Goal: Transaction & Acquisition: Purchase product/service

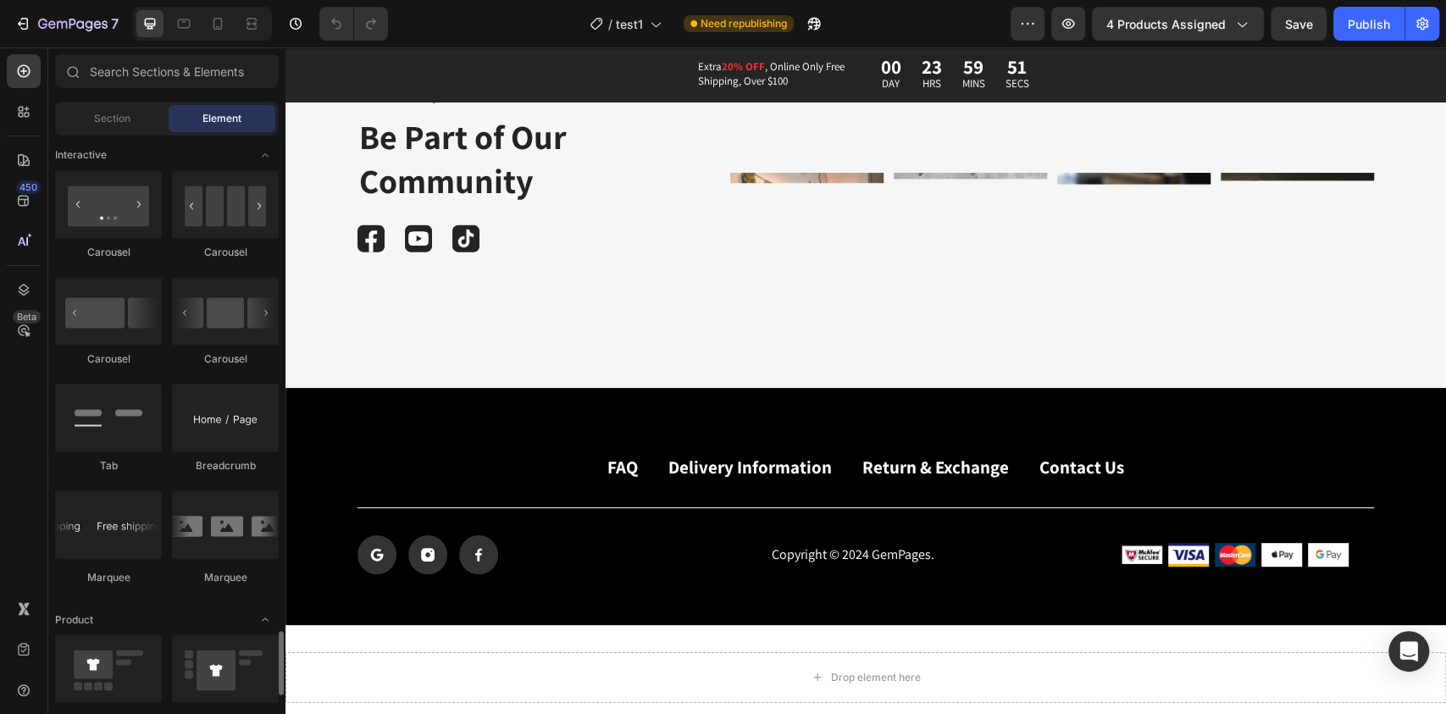
scroll to position [2030, 0]
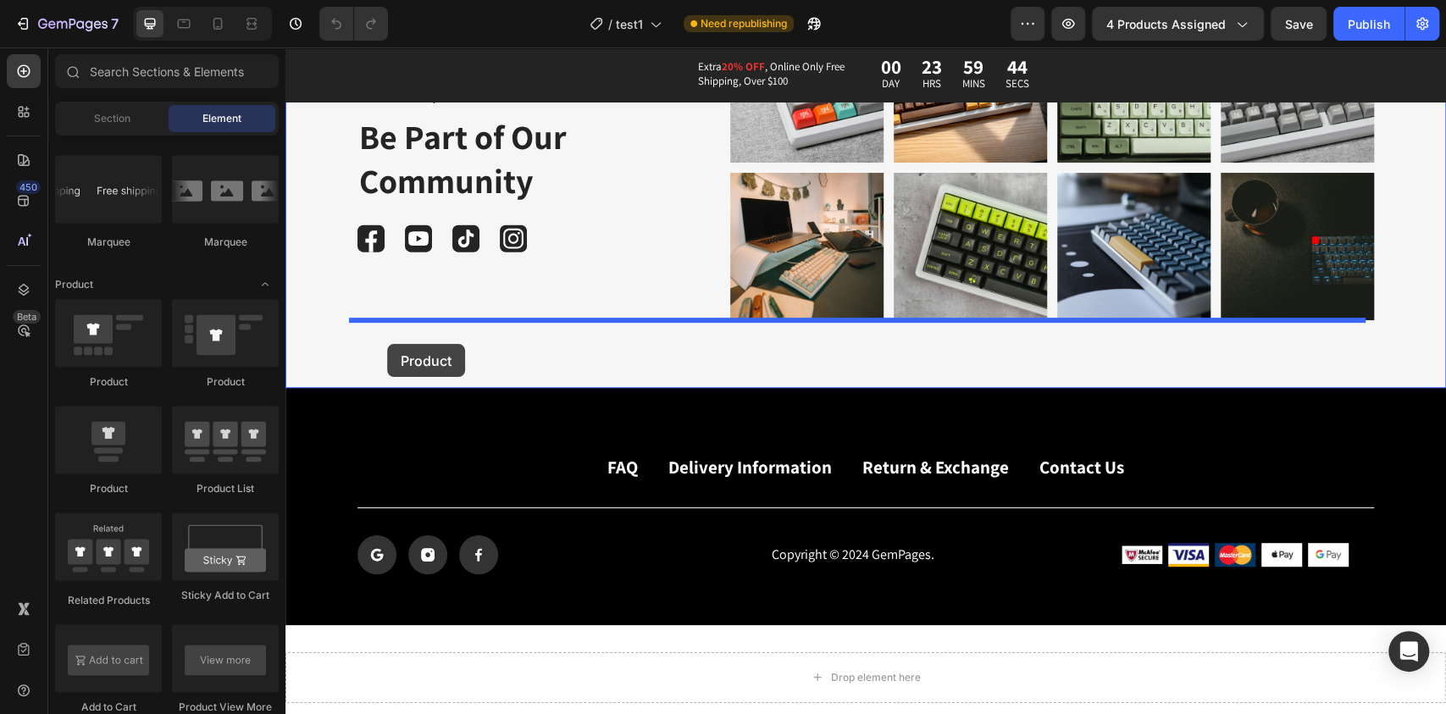
drag, startPoint x: 403, startPoint y: 493, endPoint x: 387, endPoint y: 344, distance: 149.9
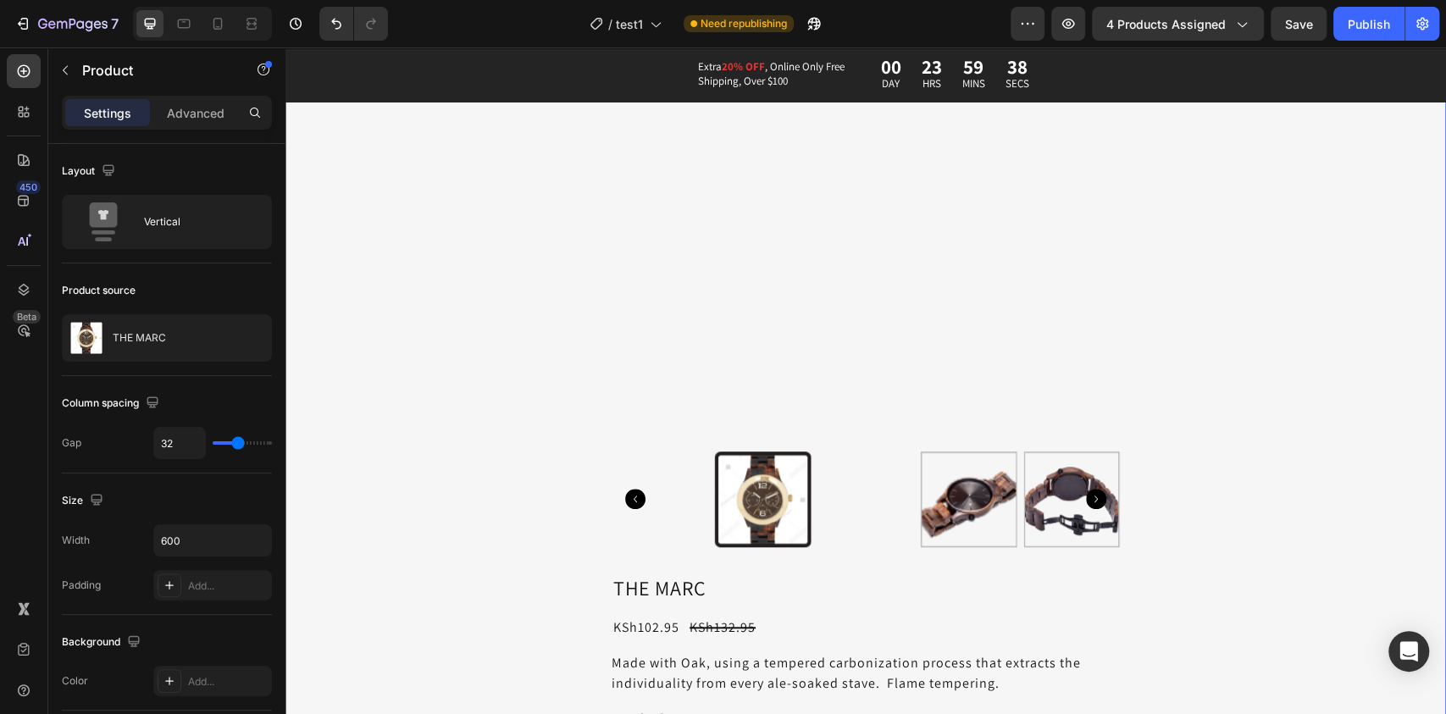
scroll to position [5120, 0]
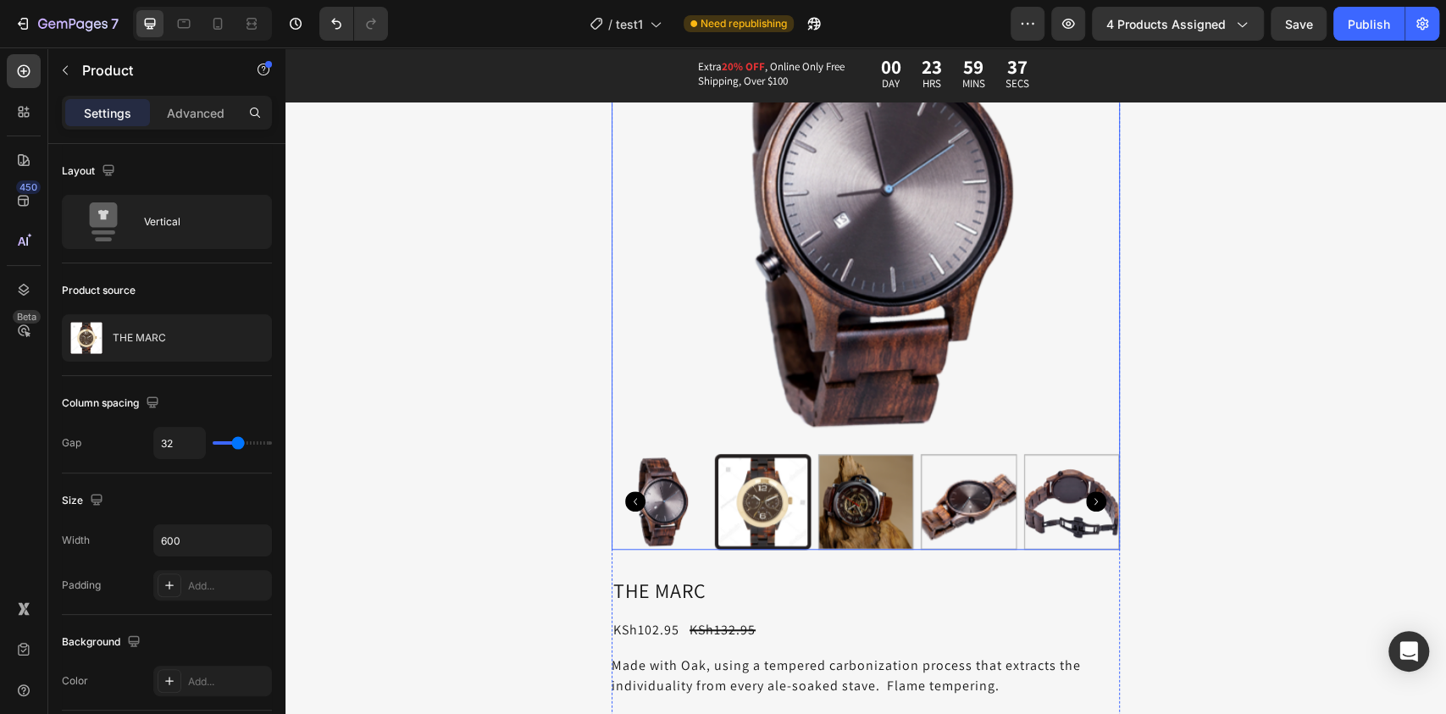
click at [841, 302] on img at bounding box center [865, 193] width 508 height 508
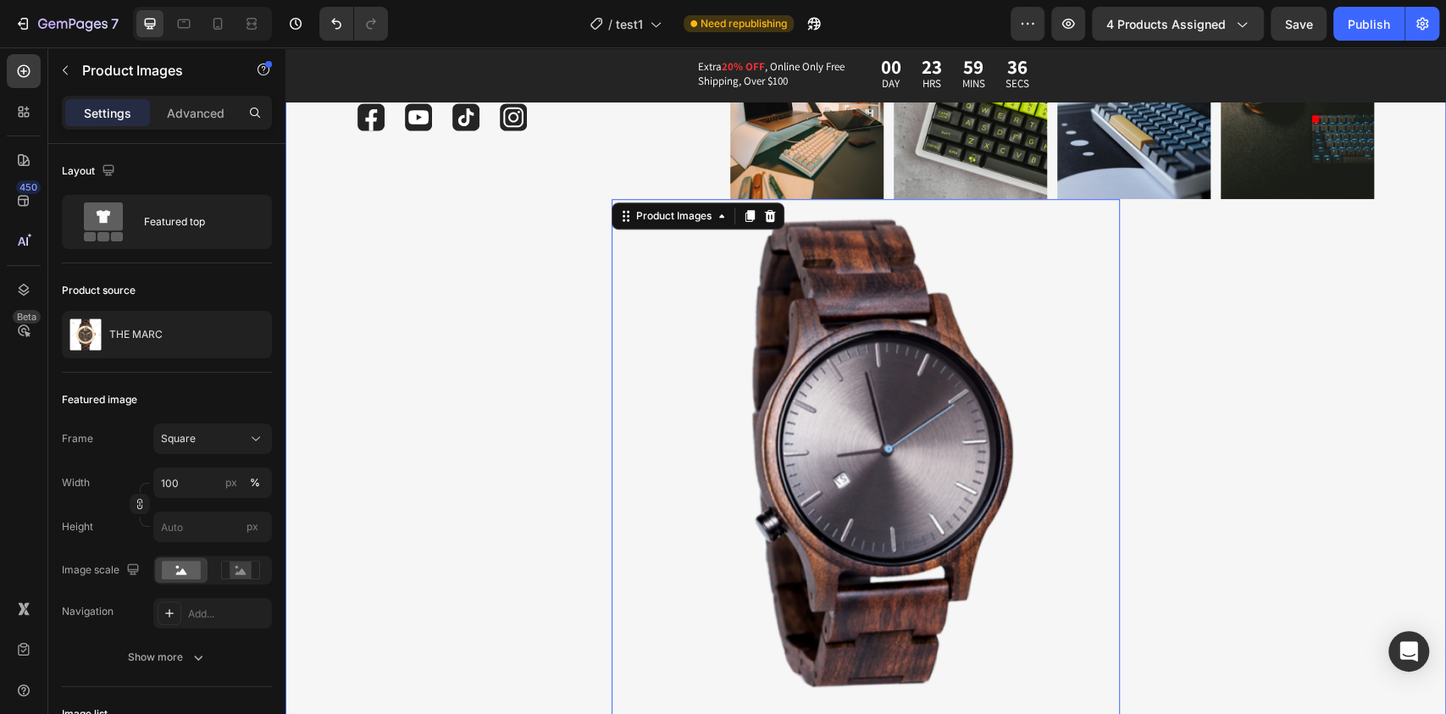
scroll to position [4823, 0]
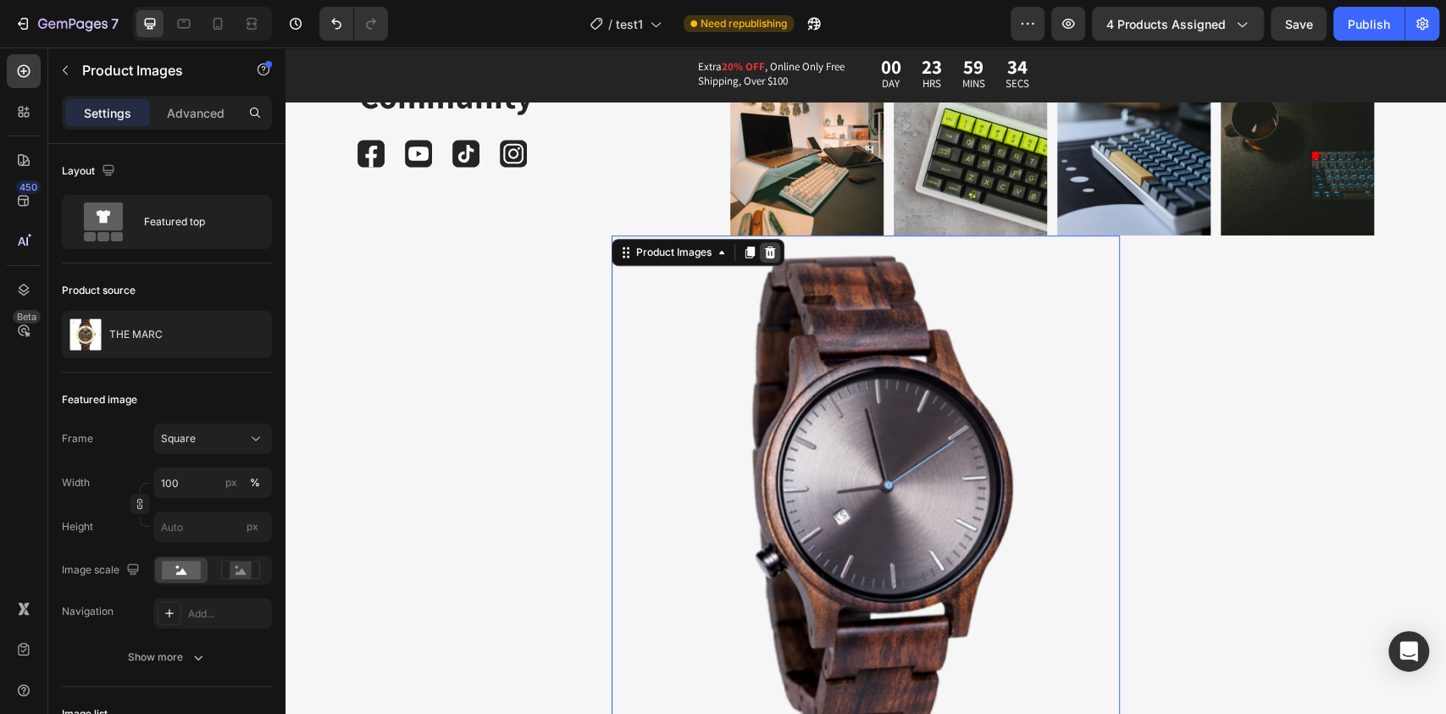
click at [765, 254] on icon at bounding box center [770, 252] width 11 height 12
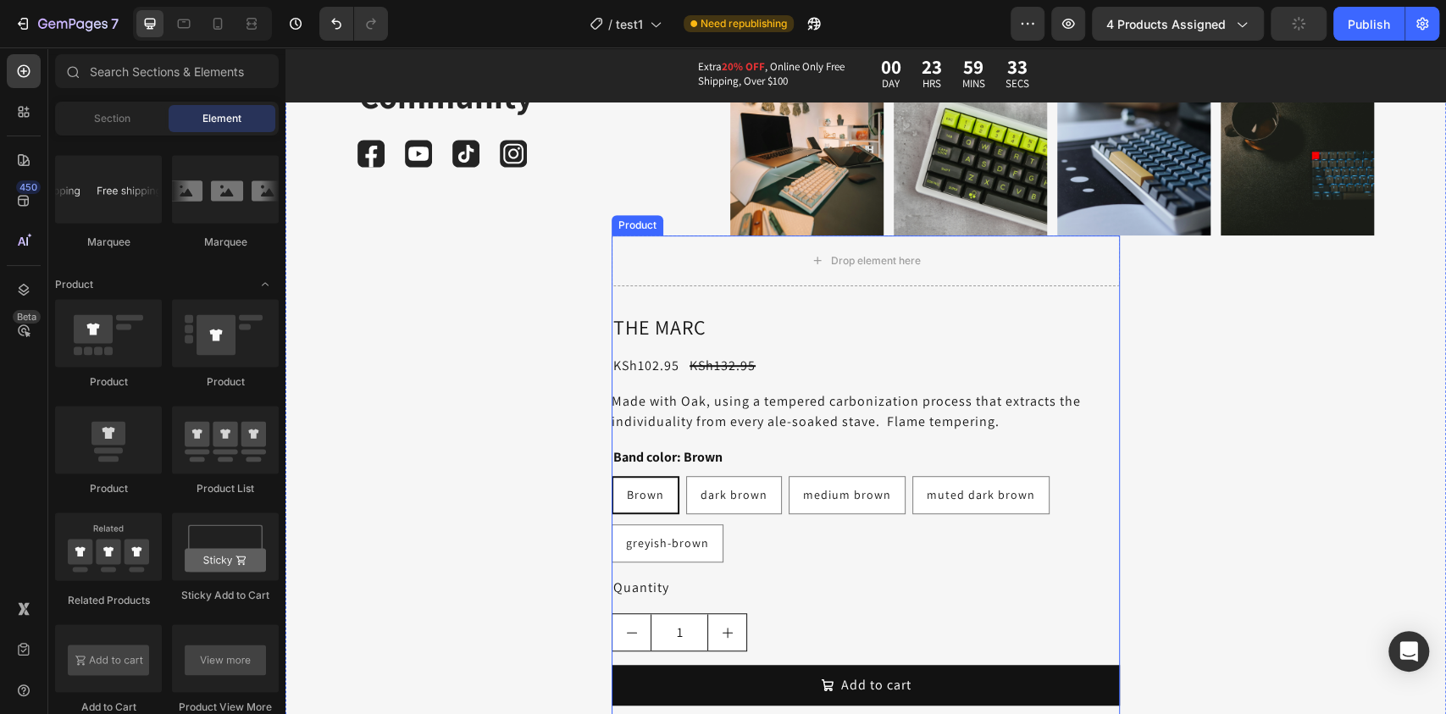
click at [732, 386] on div "THE MARC Product Title KSh102.95 Product Price Product Price KSh132.95 Product …" at bounding box center [865, 543] width 508 height 461
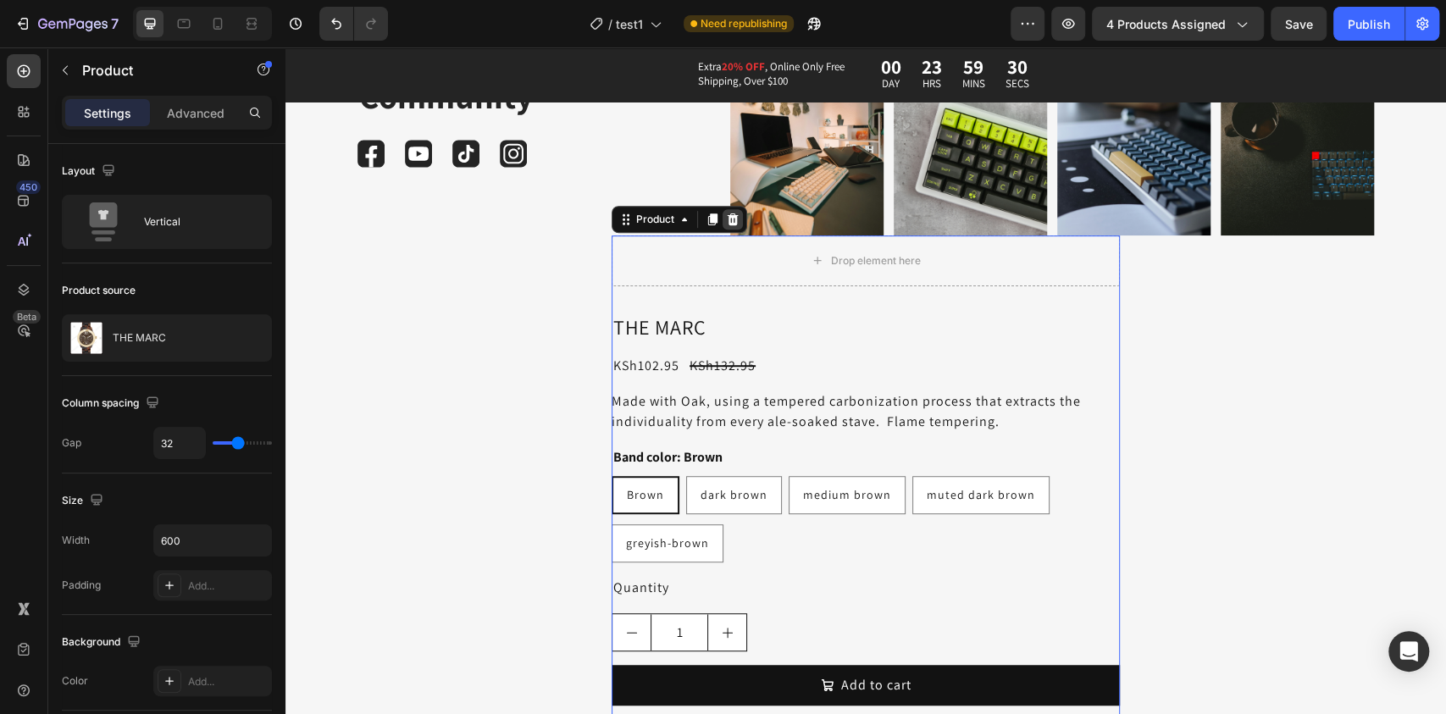
click at [727, 227] on div at bounding box center [732, 219] width 20 height 20
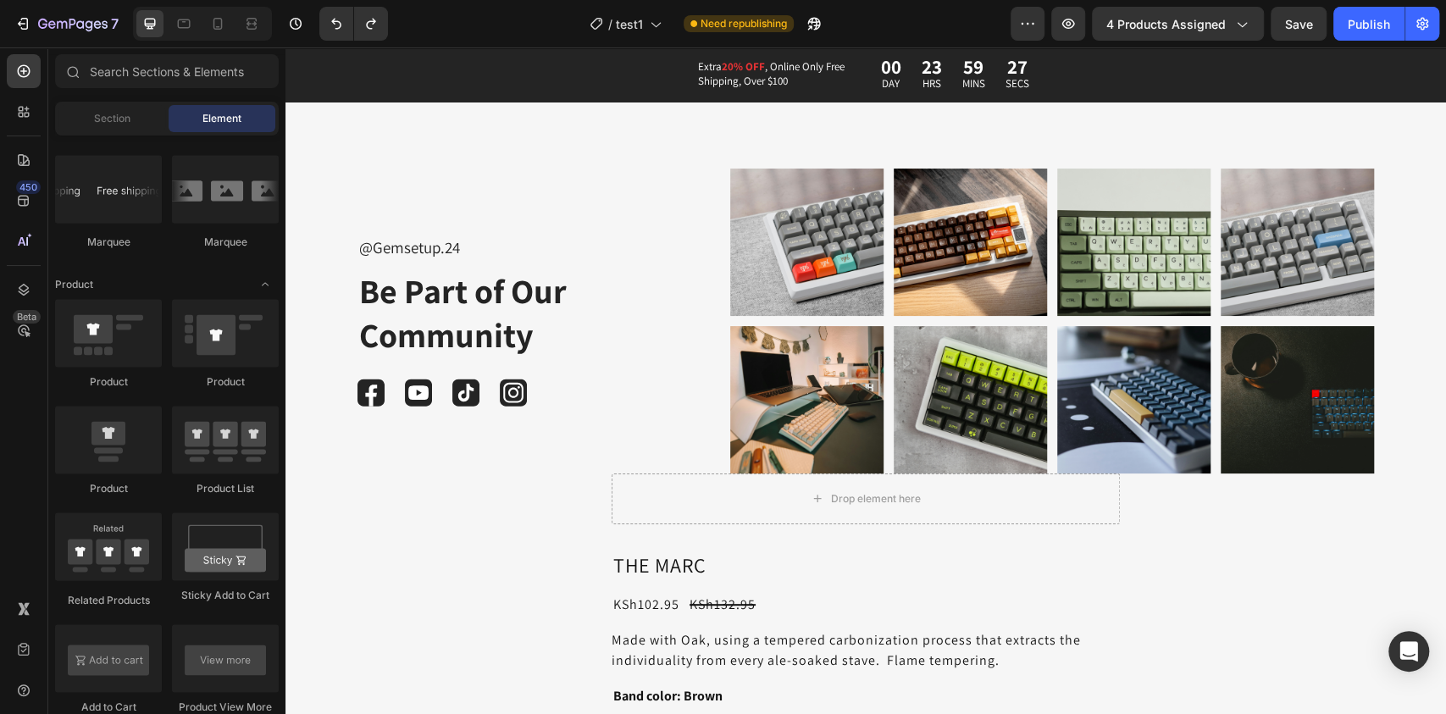
scroll to position [4793, 0]
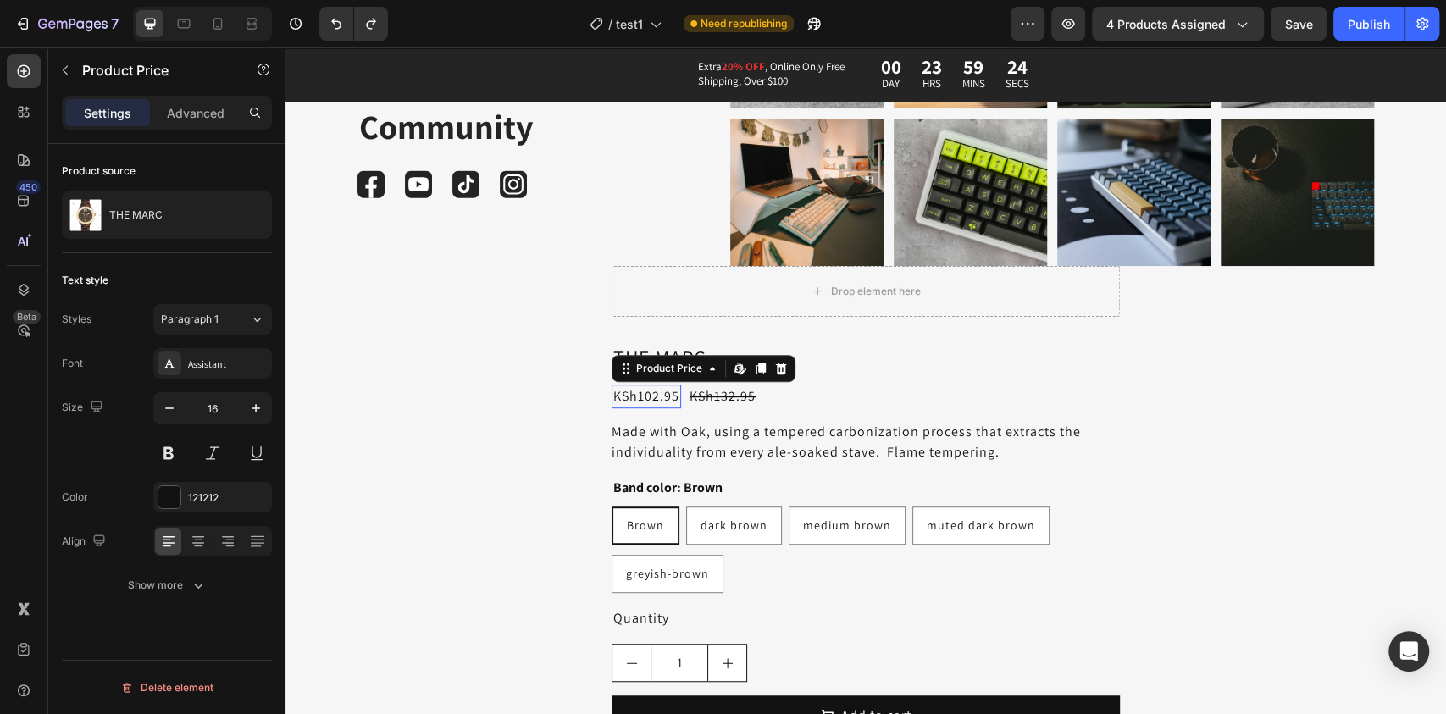
click at [650, 383] on div "THE MARC Product Title KSh102.95 Product Price Edit content in Shopify 0 Produc…" at bounding box center [865, 574] width 508 height 461
click at [776, 368] on icon at bounding box center [781, 368] width 11 height 12
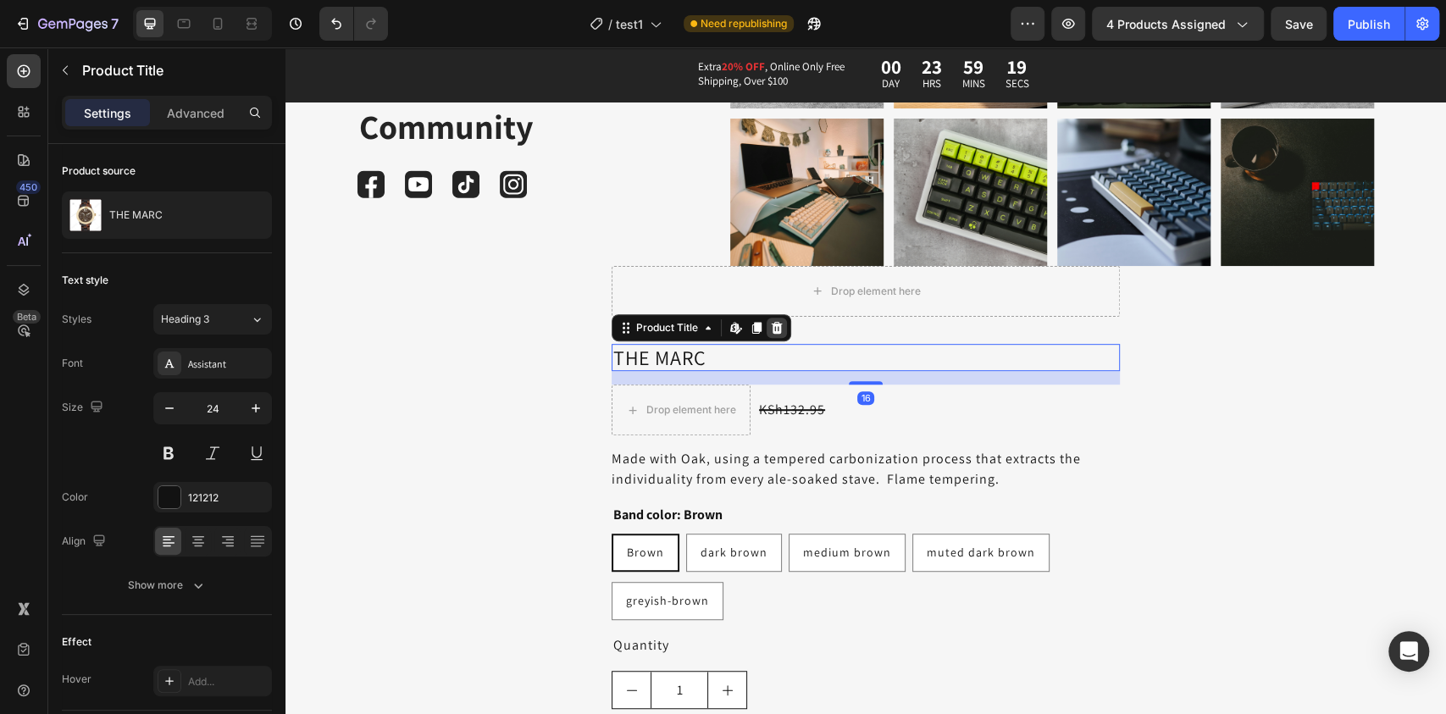
click at [770, 322] on icon at bounding box center [777, 328] width 14 height 14
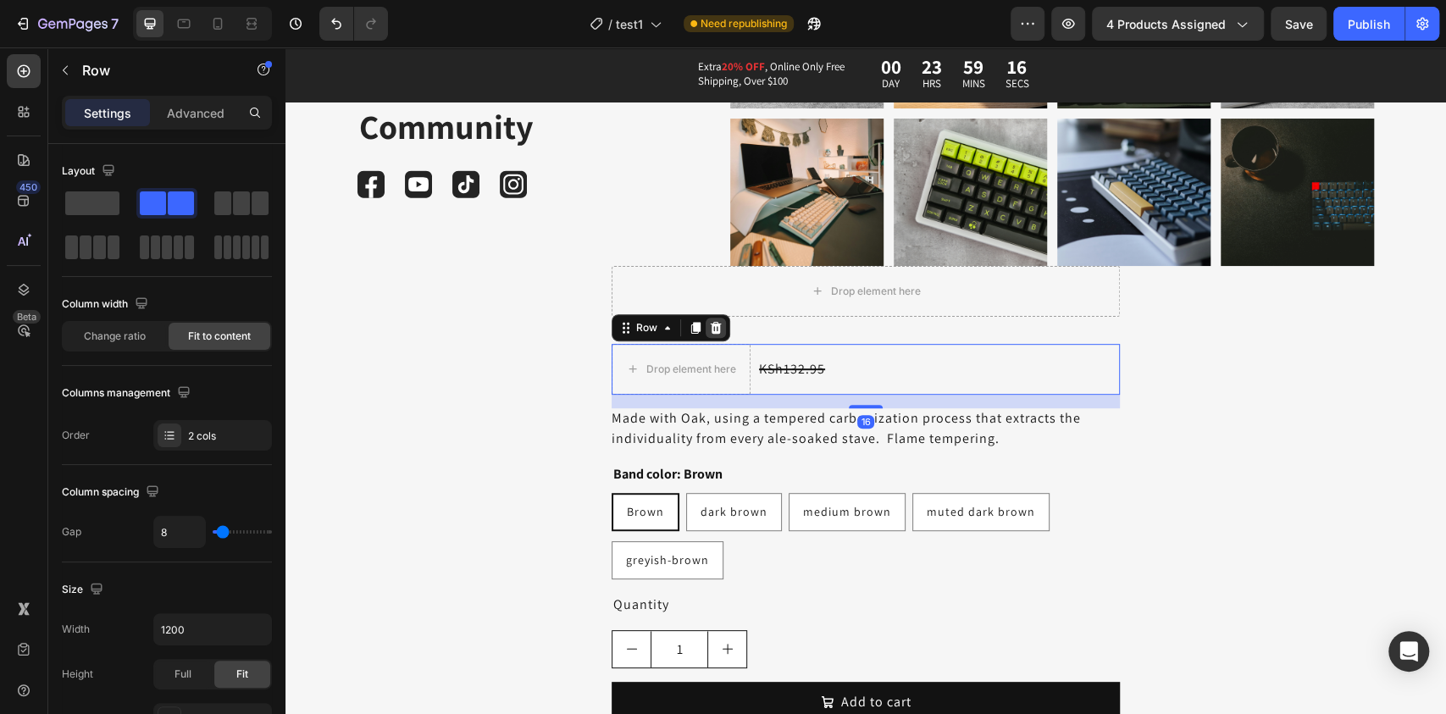
click at [712, 327] on icon at bounding box center [716, 328] width 14 height 14
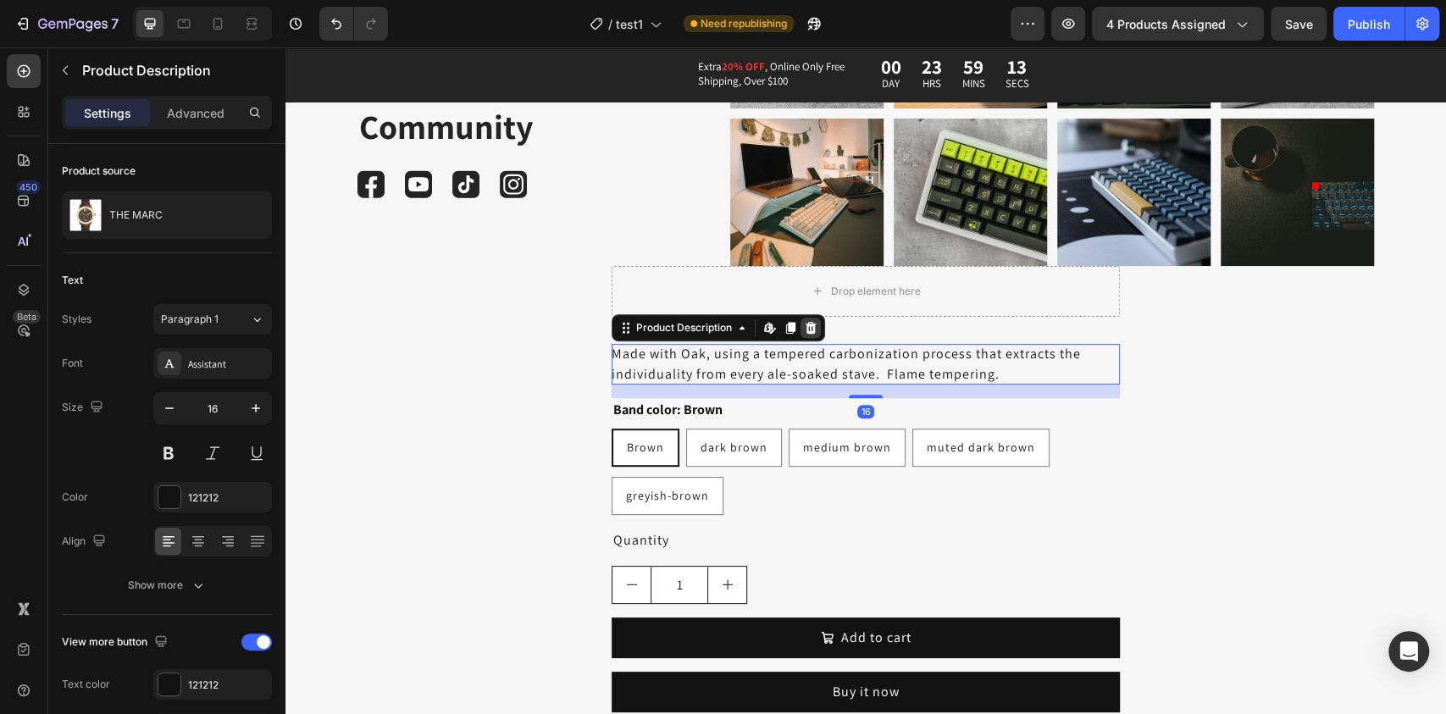
click at [805, 330] on icon at bounding box center [810, 327] width 11 height 12
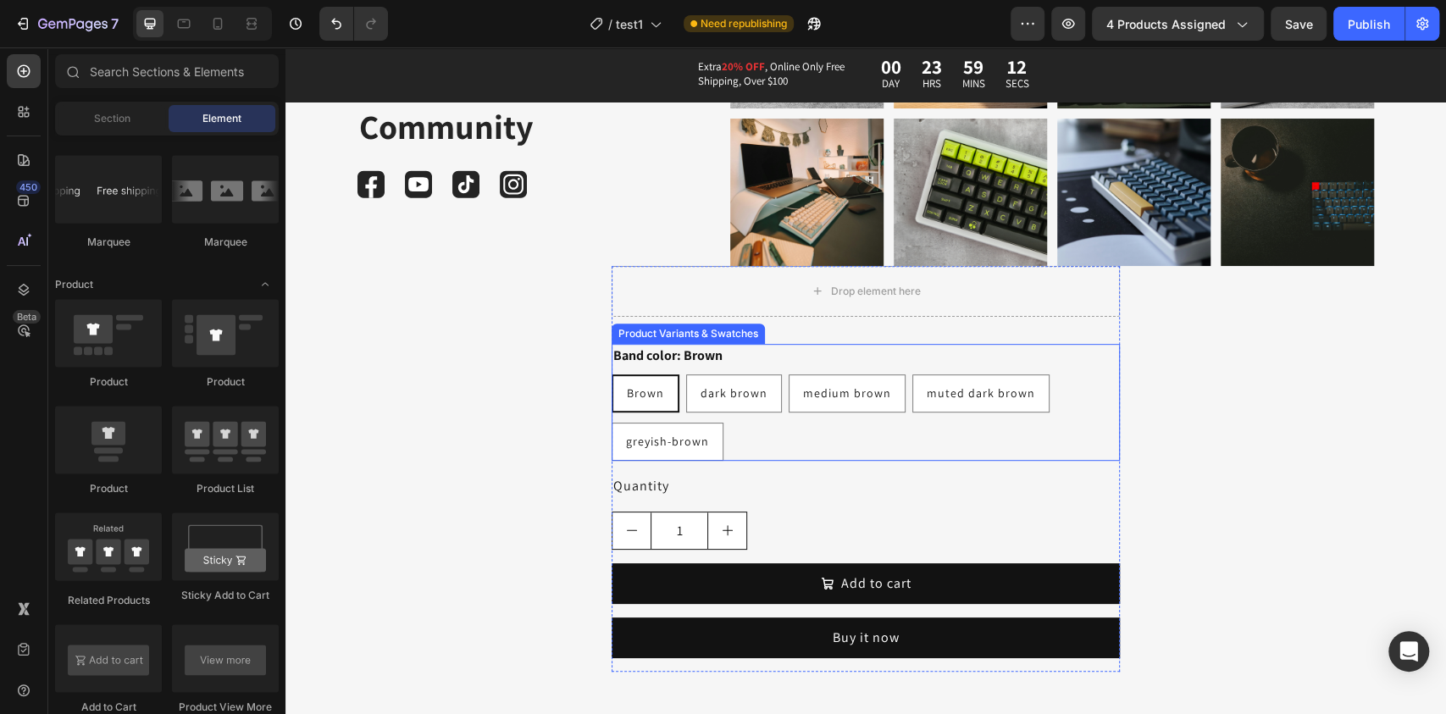
click at [773, 413] on div "Brown Brown Brown dark brown dark brown dark brown medium brown medium brown me…" at bounding box center [865, 417] width 508 height 86
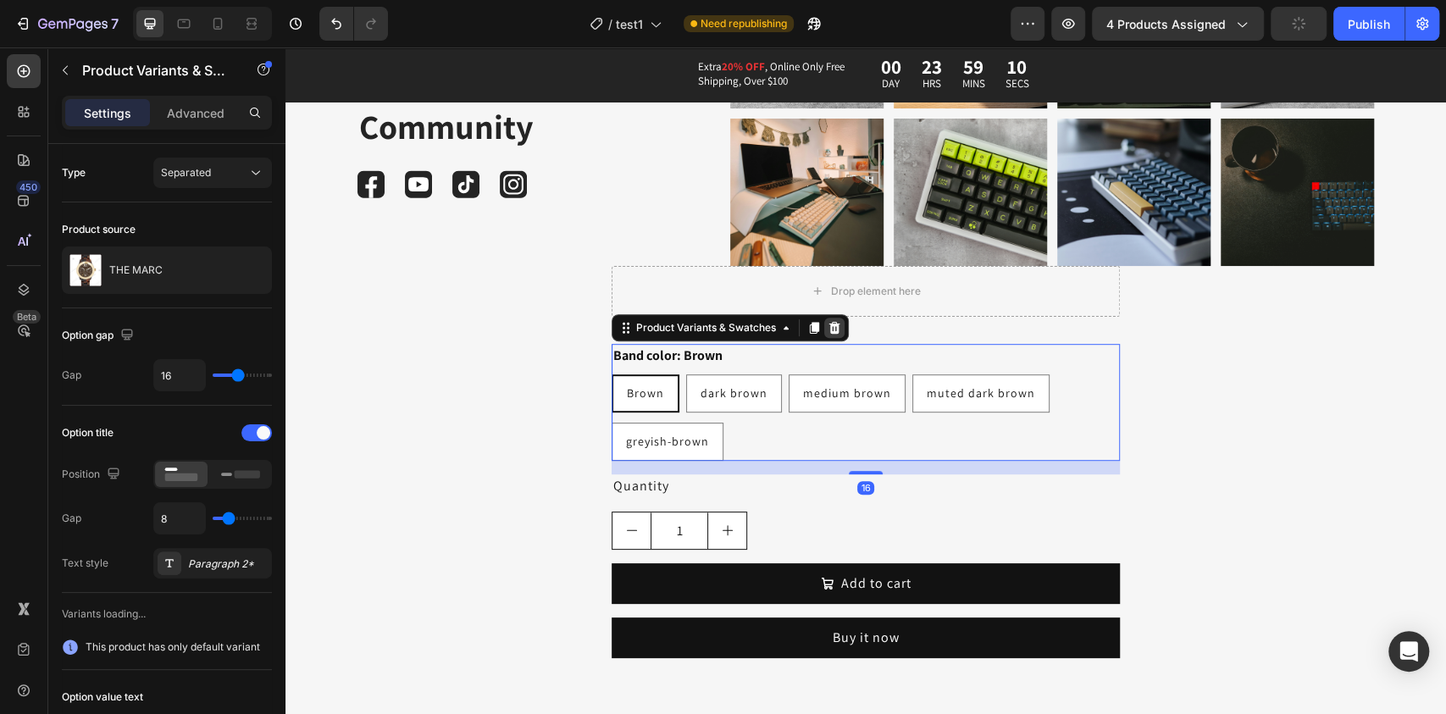
click at [829, 322] on icon at bounding box center [834, 327] width 11 height 12
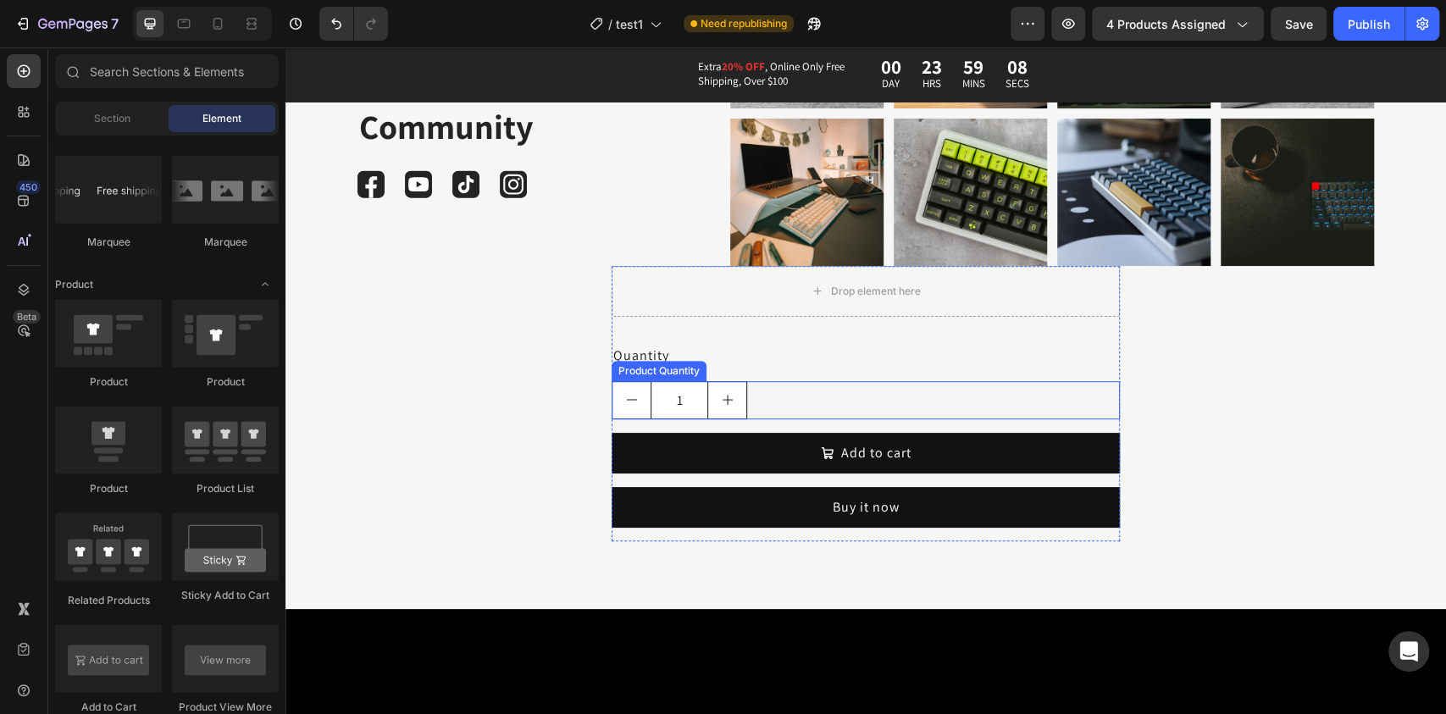
click at [787, 395] on div "1" at bounding box center [865, 400] width 508 height 38
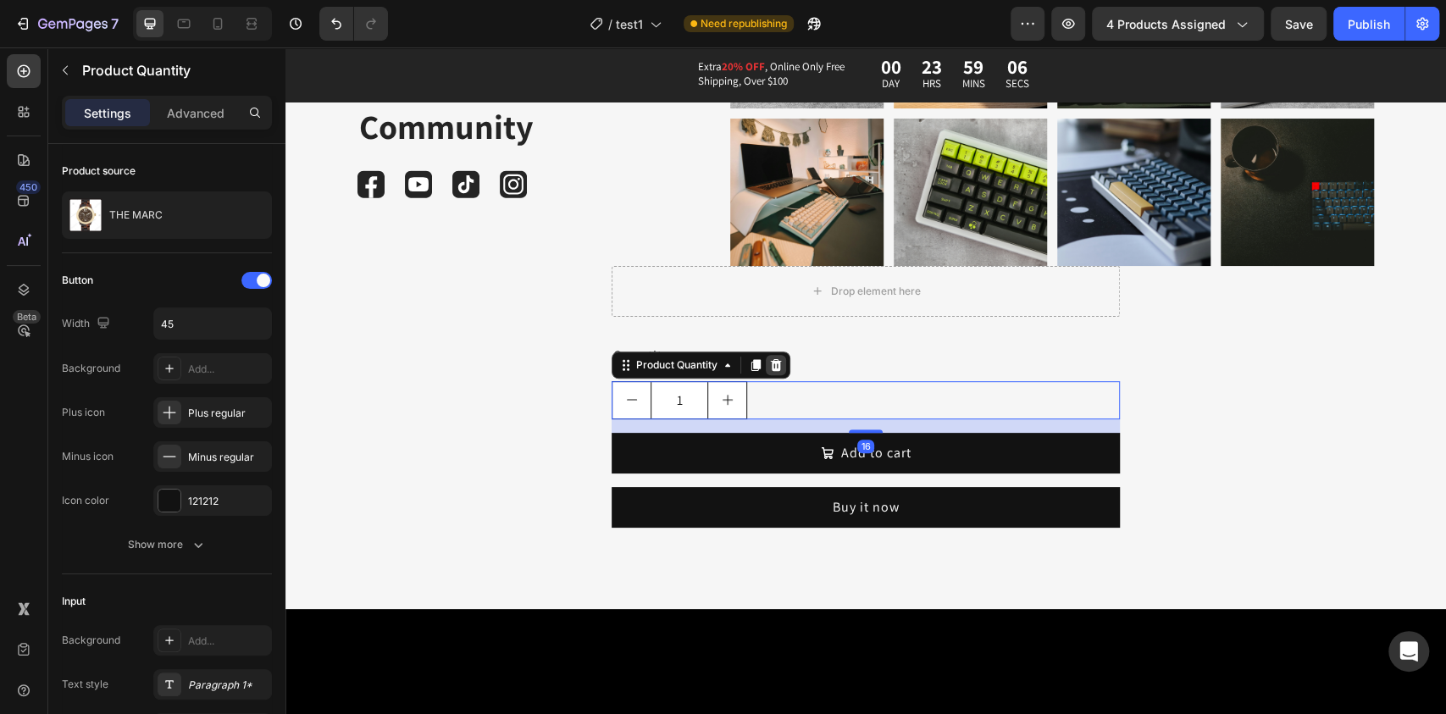
click at [771, 369] on icon at bounding box center [776, 364] width 11 height 12
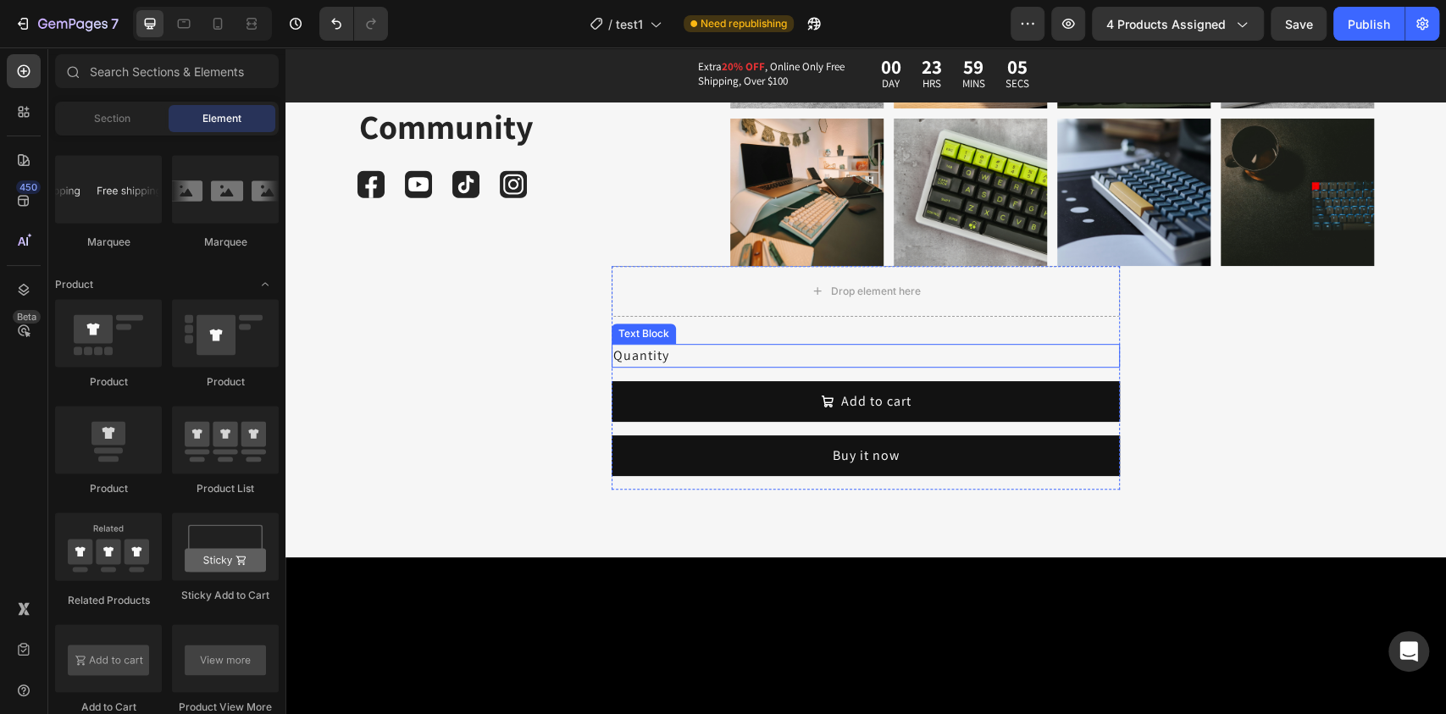
click at [659, 353] on div "Quantity" at bounding box center [865, 356] width 508 height 24
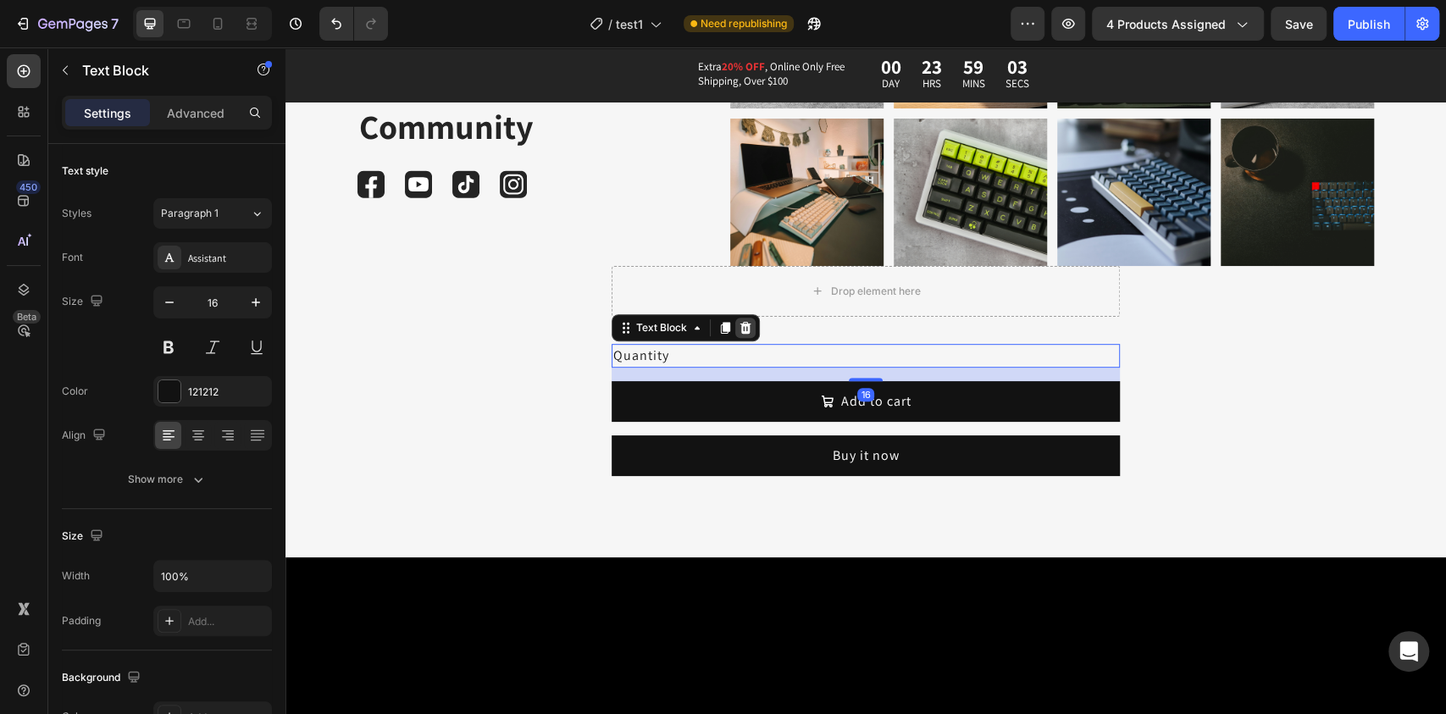
click at [740, 321] on icon at bounding box center [745, 328] width 14 height 14
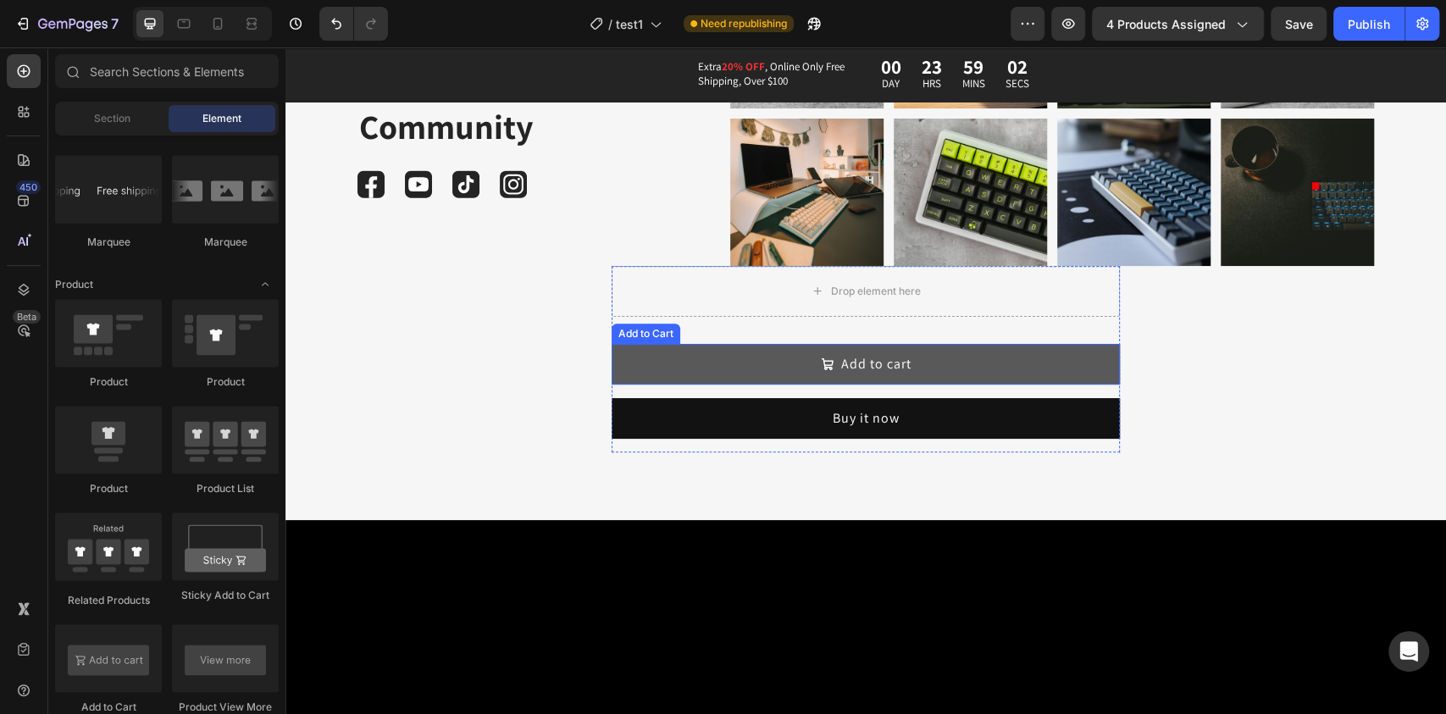
click at [683, 363] on button "Add to cart" at bounding box center [865, 364] width 508 height 41
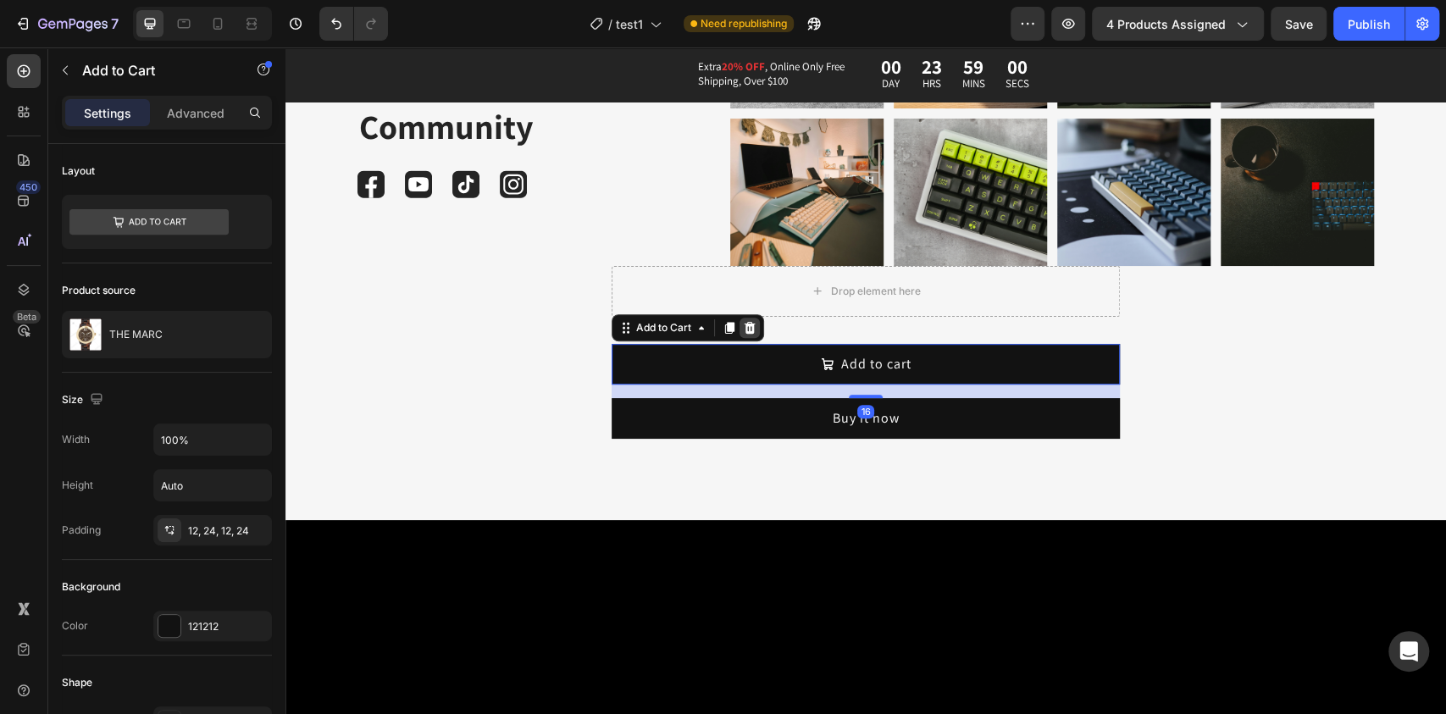
click at [740, 335] on div at bounding box center [749, 328] width 20 height 20
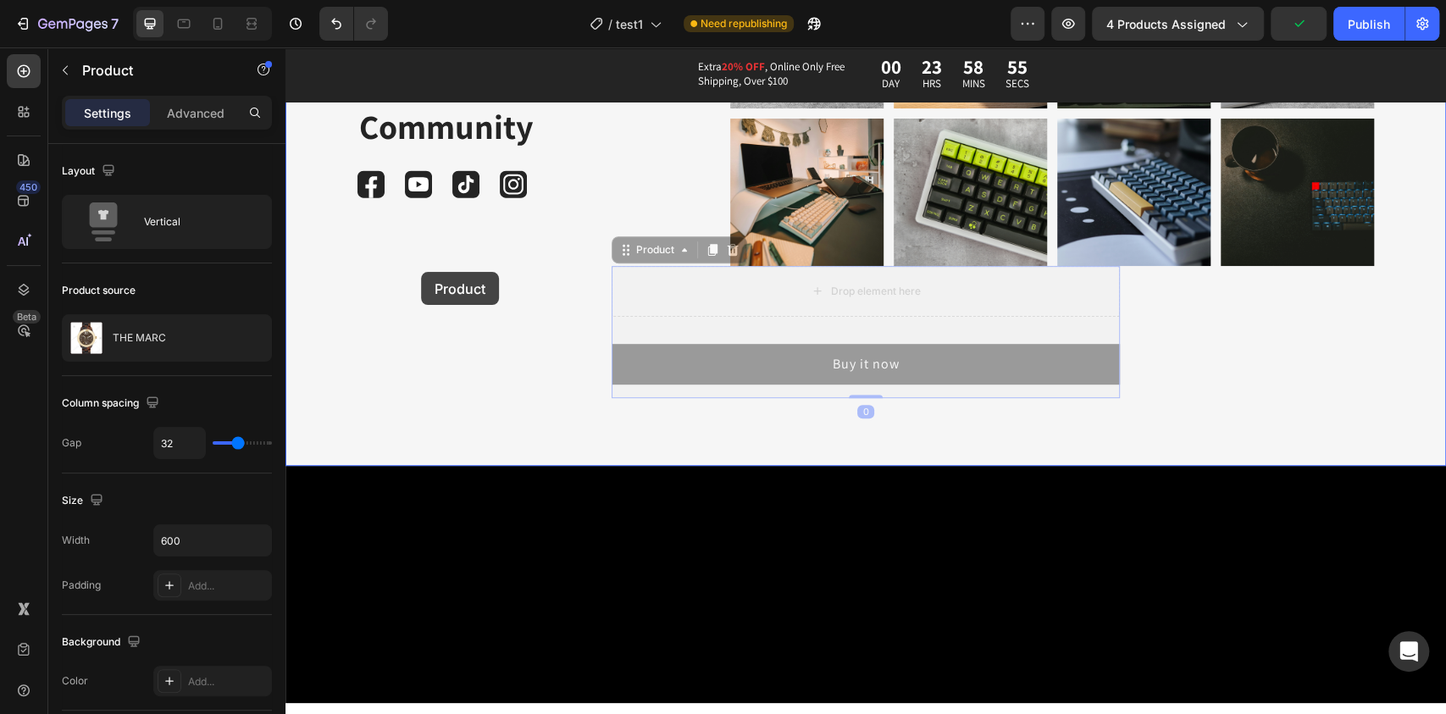
drag, startPoint x: 624, startPoint y: 255, endPoint x: 420, endPoint y: 272, distance: 204.8
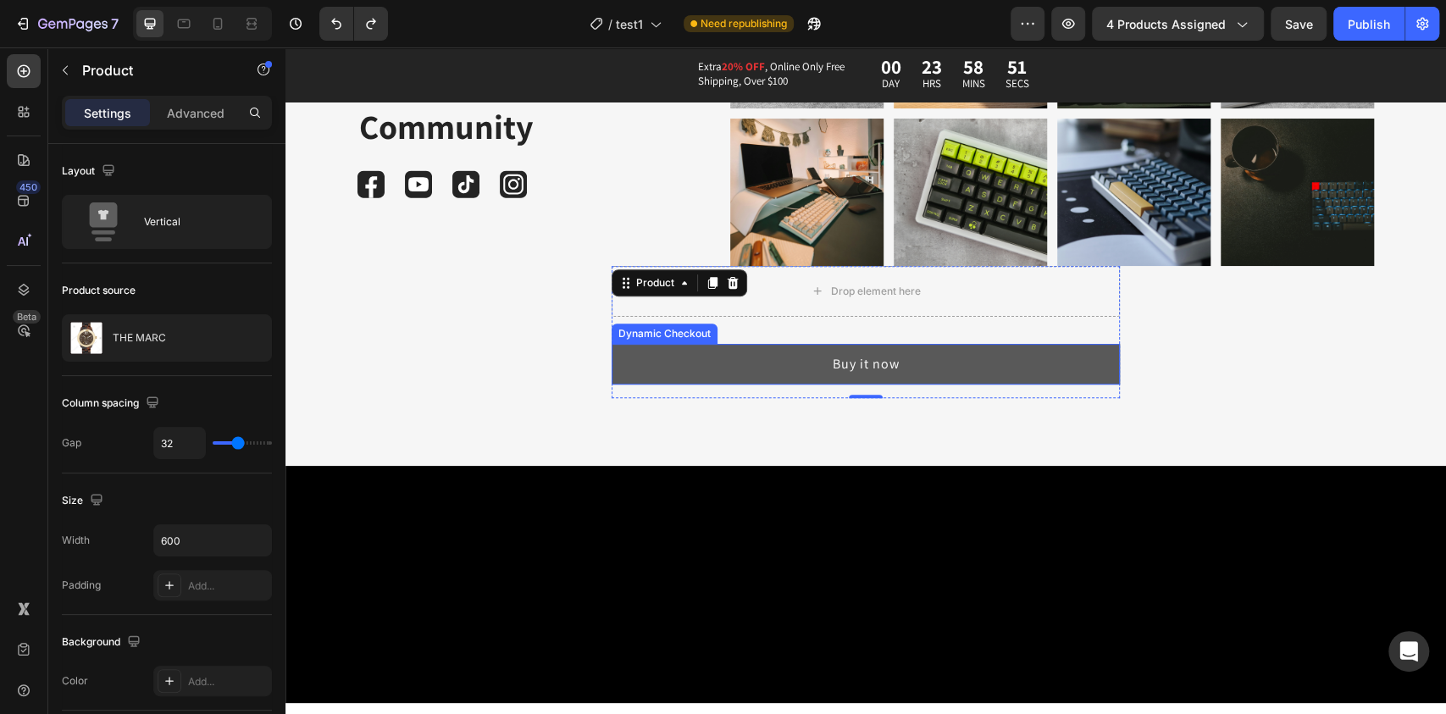
click at [632, 352] on button "Buy it now" at bounding box center [865, 364] width 508 height 41
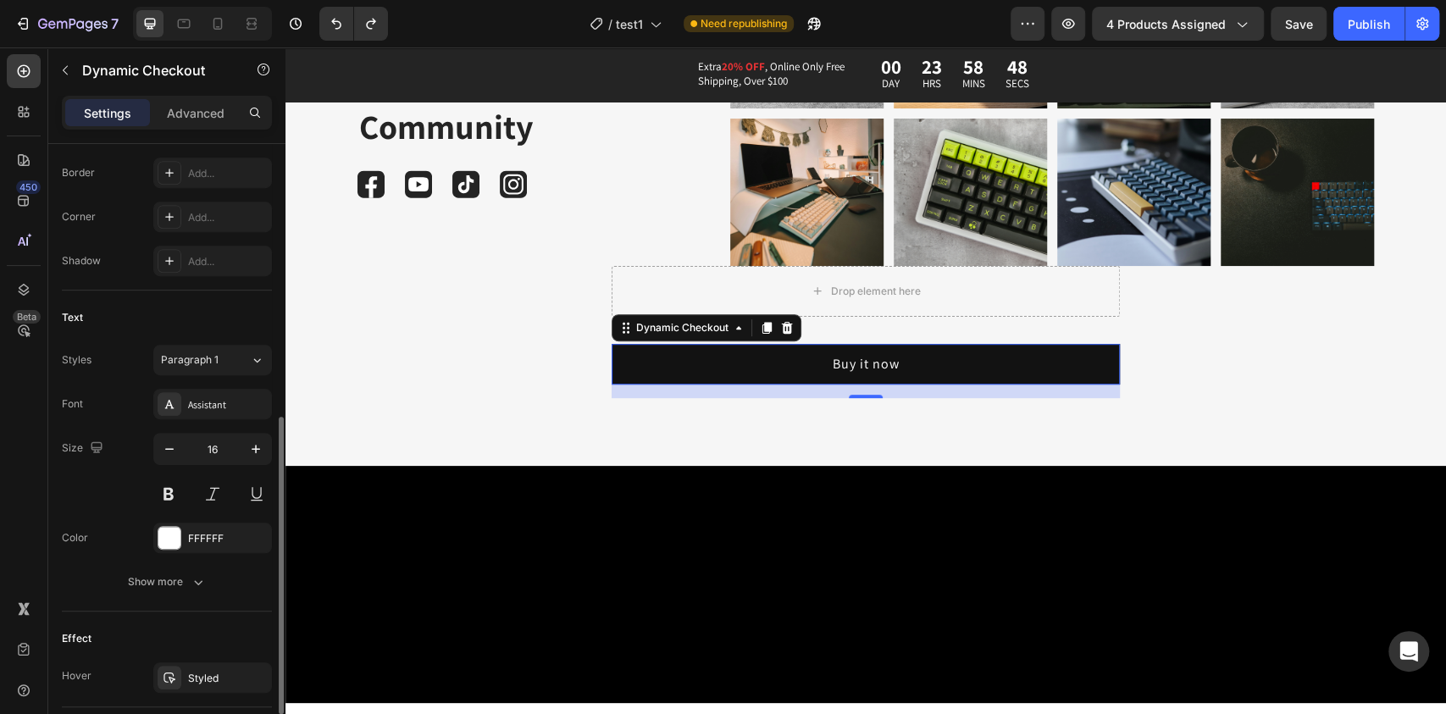
scroll to position [553, 0]
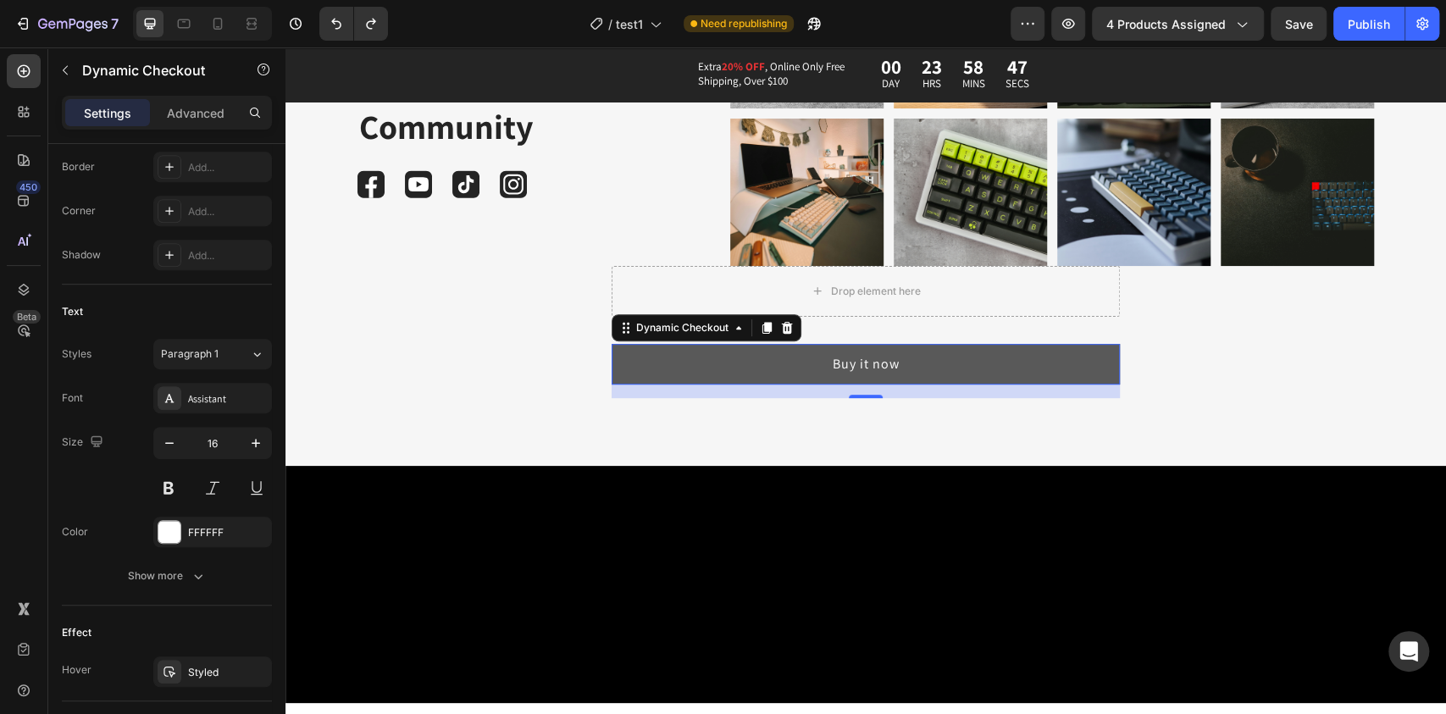
click at [626, 361] on button "Buy it now" at bounding box center [865, 364] width 508 height 41
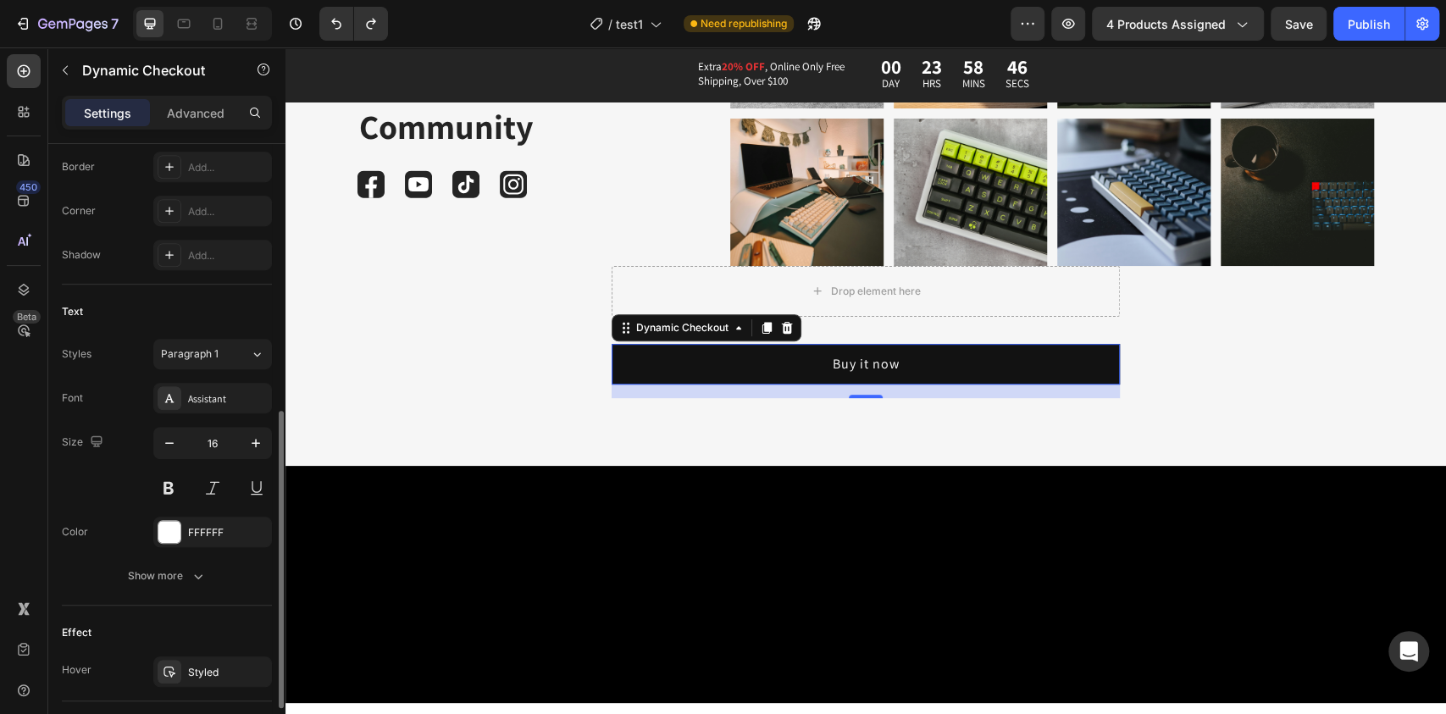
scroll to position [664, 0]
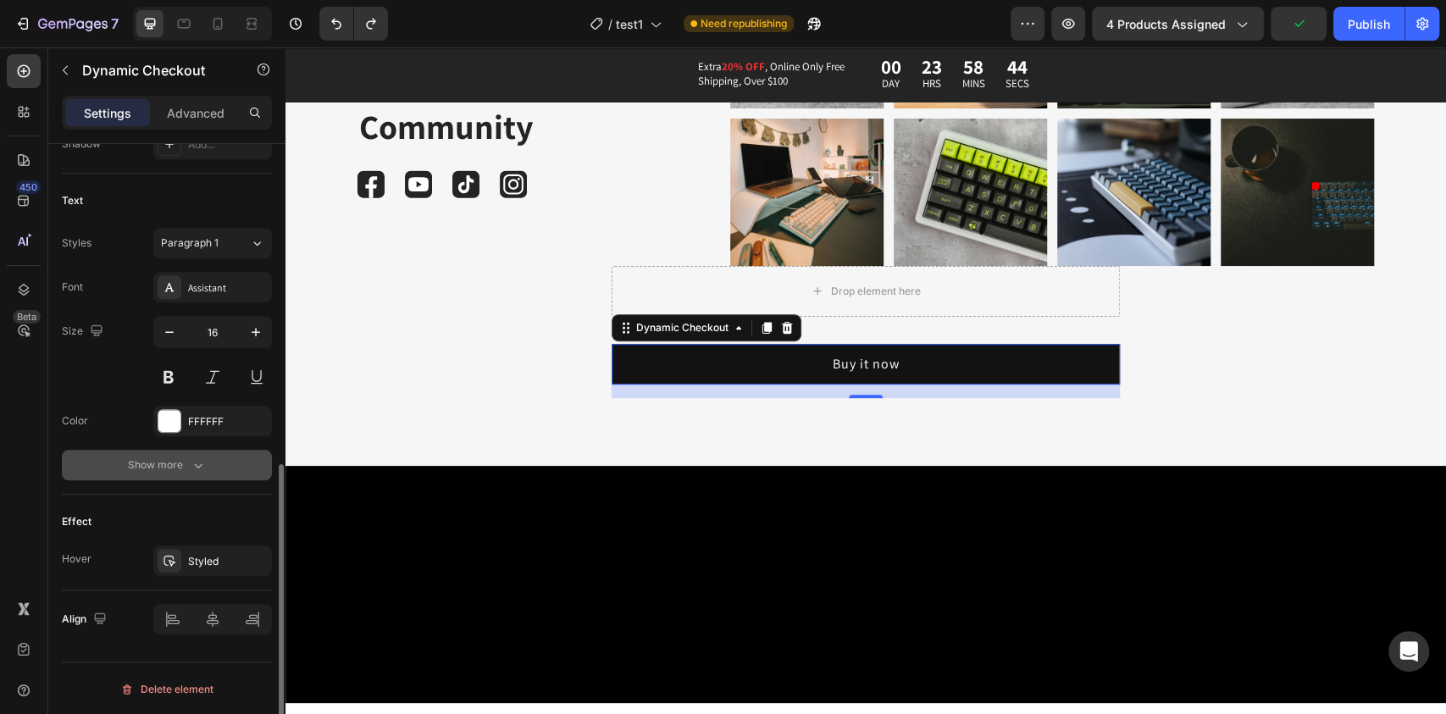
click at [223, 458] on button "Show more" at bounding box center [167, 465] width 210 height 30
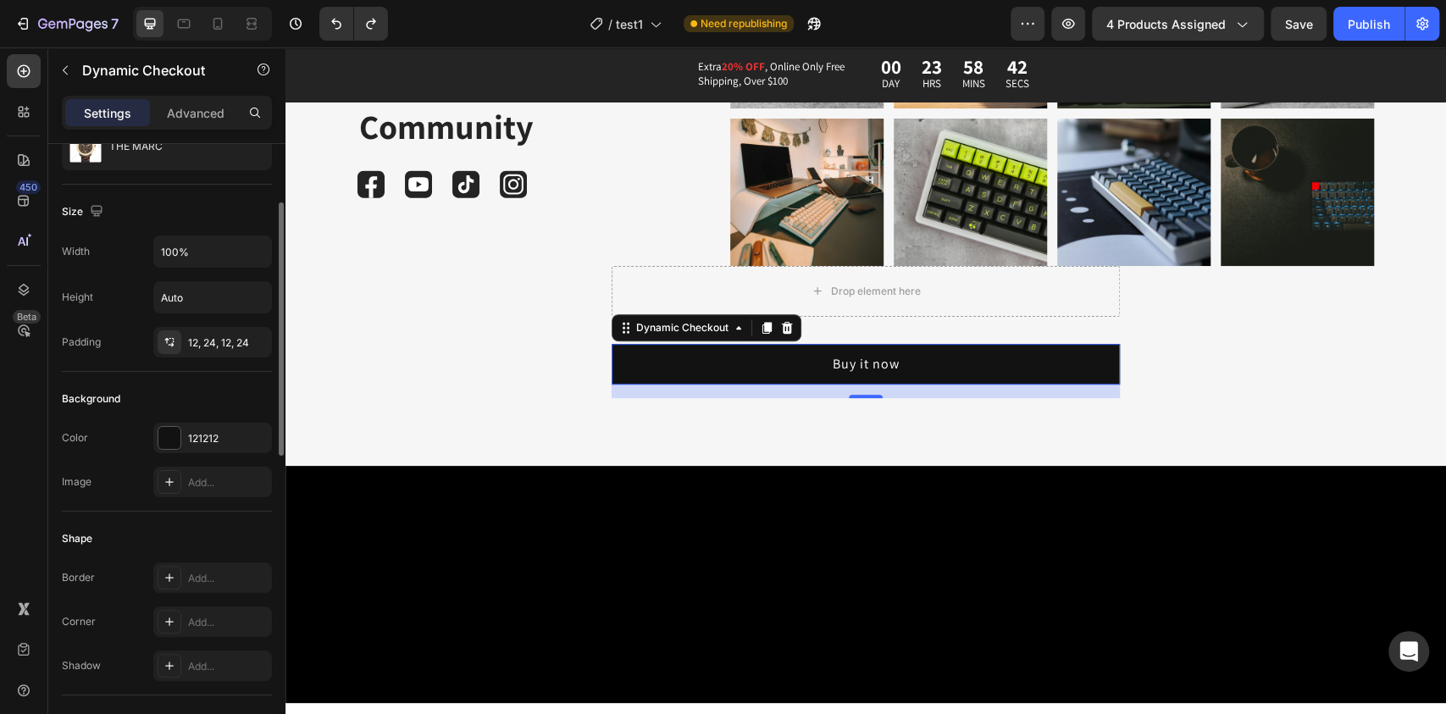
scroll to position [0, 0]
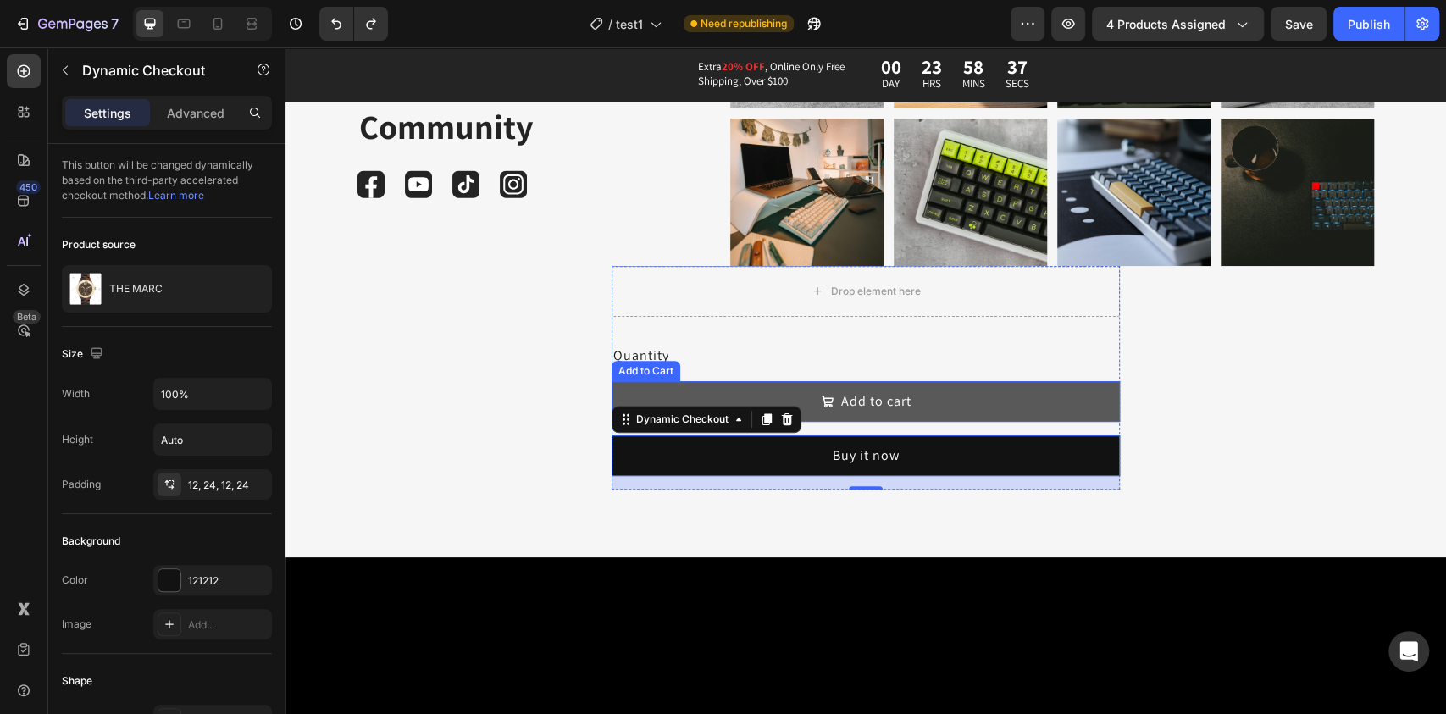
click at [913, 407] on button "Add to cart" at bounding box center [865, 401] width 508 height 41
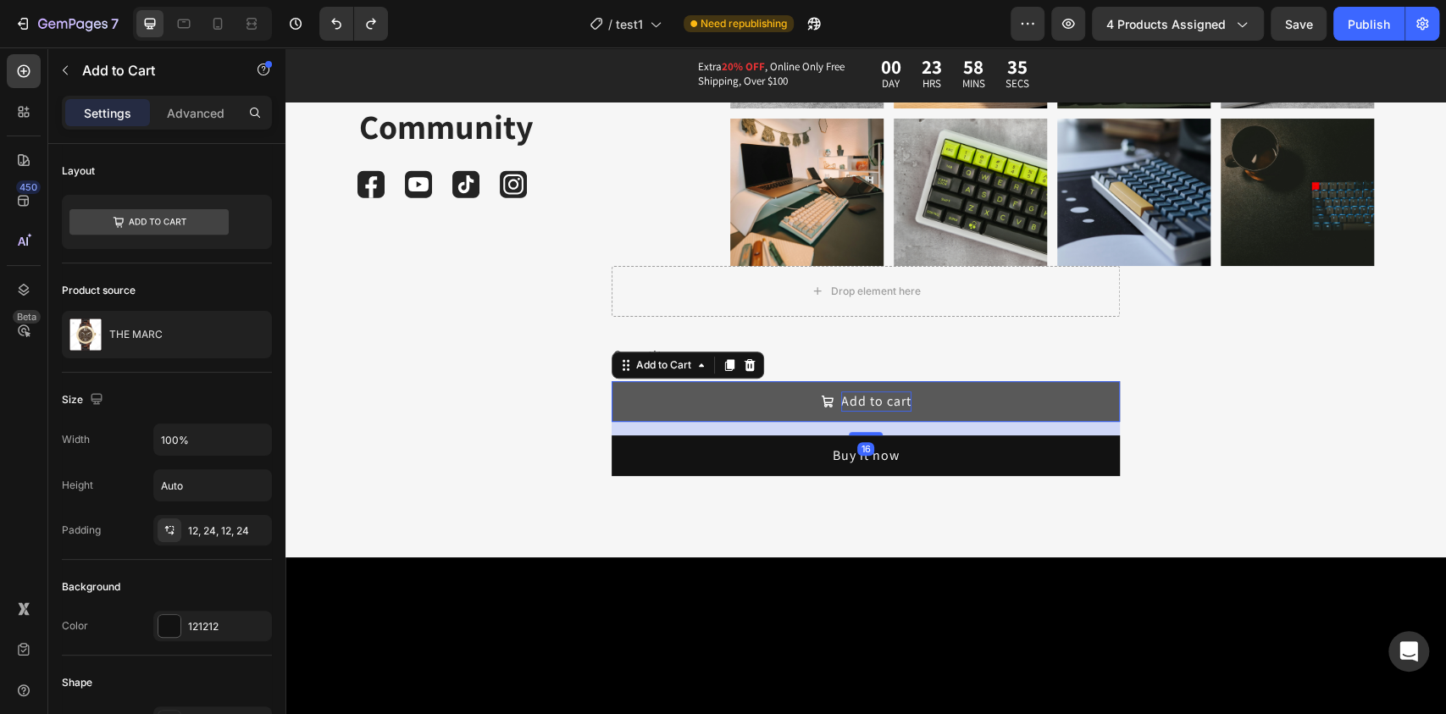
click at [898, 406] on div "Add to cart" at bounding box center [876, 401] width 70 height 20
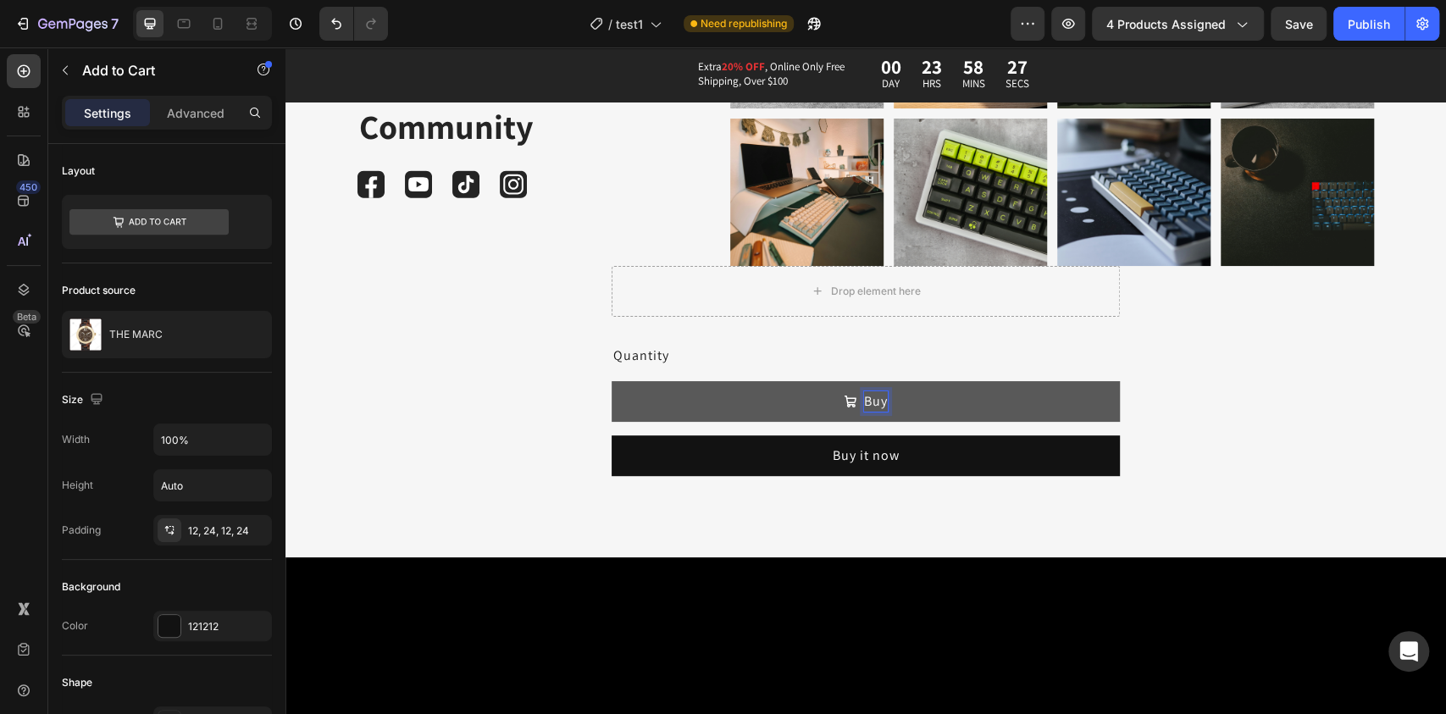
click at [611, 381] on button "Buy" at bounding box center [865, 401] width 508 height 41
click at [765, 400] on button "Buy Now" at bounding box center [865, 401] width 508 height 41
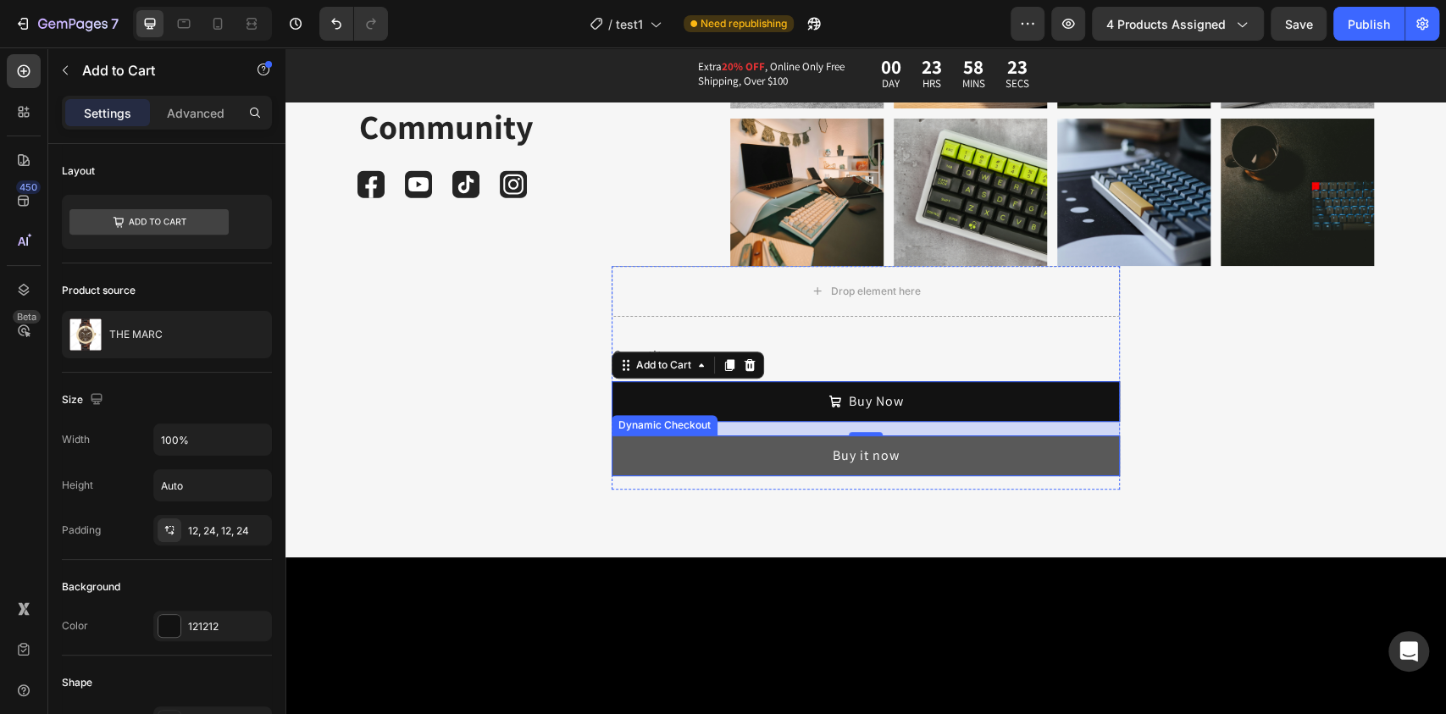
click at [650, 445] on button "Buy it now" at bounding box center [865, 455] width 508 height 41
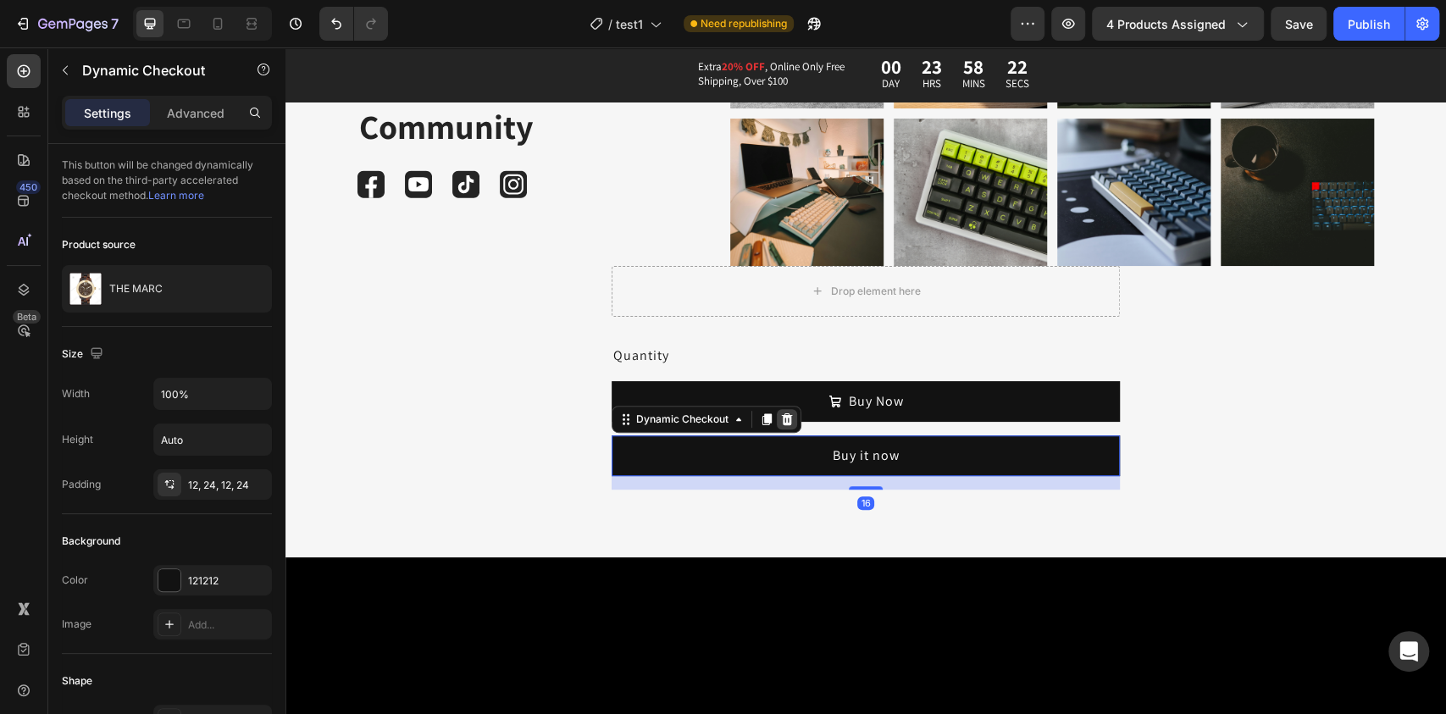
click at [780, 424] on icon at bounding box center [787, 419] width 14 height 14
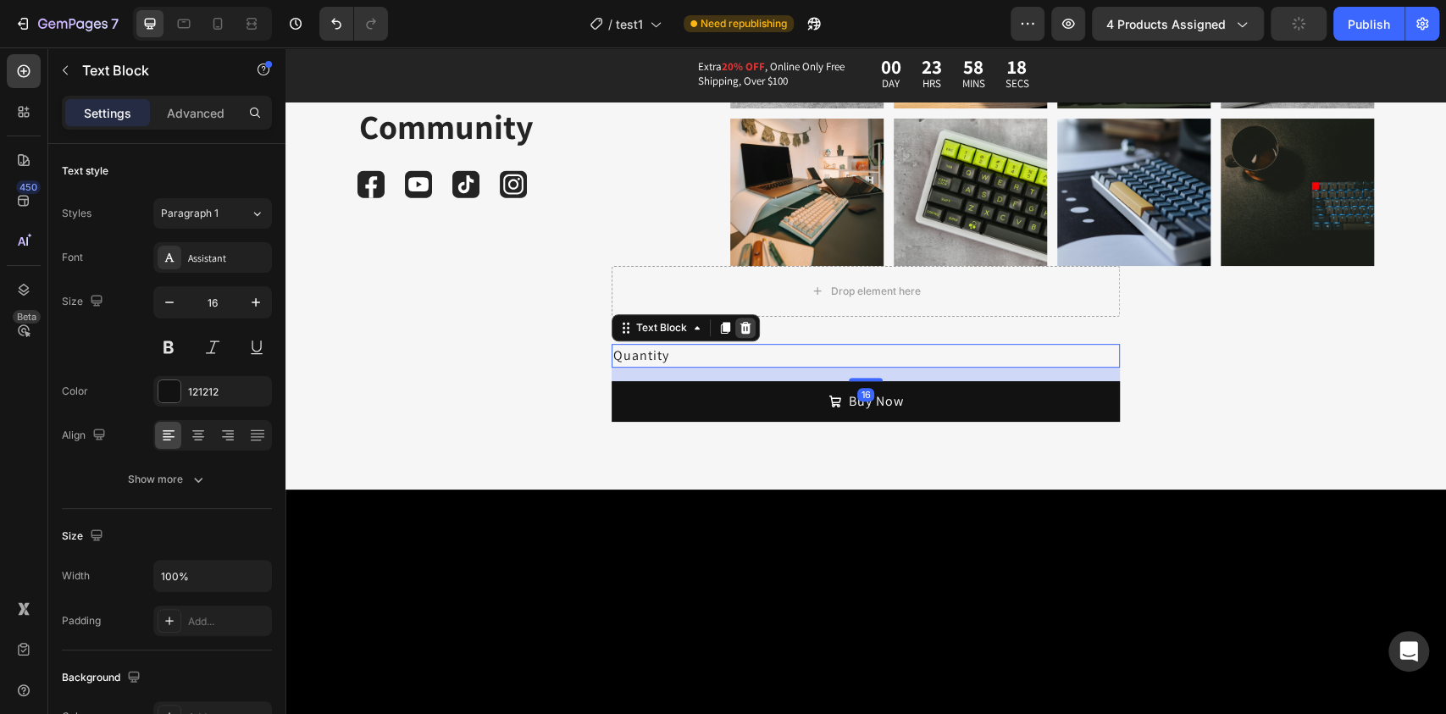
click at [738, 334] on div at bounding box center [745, 328] width 20 height 20
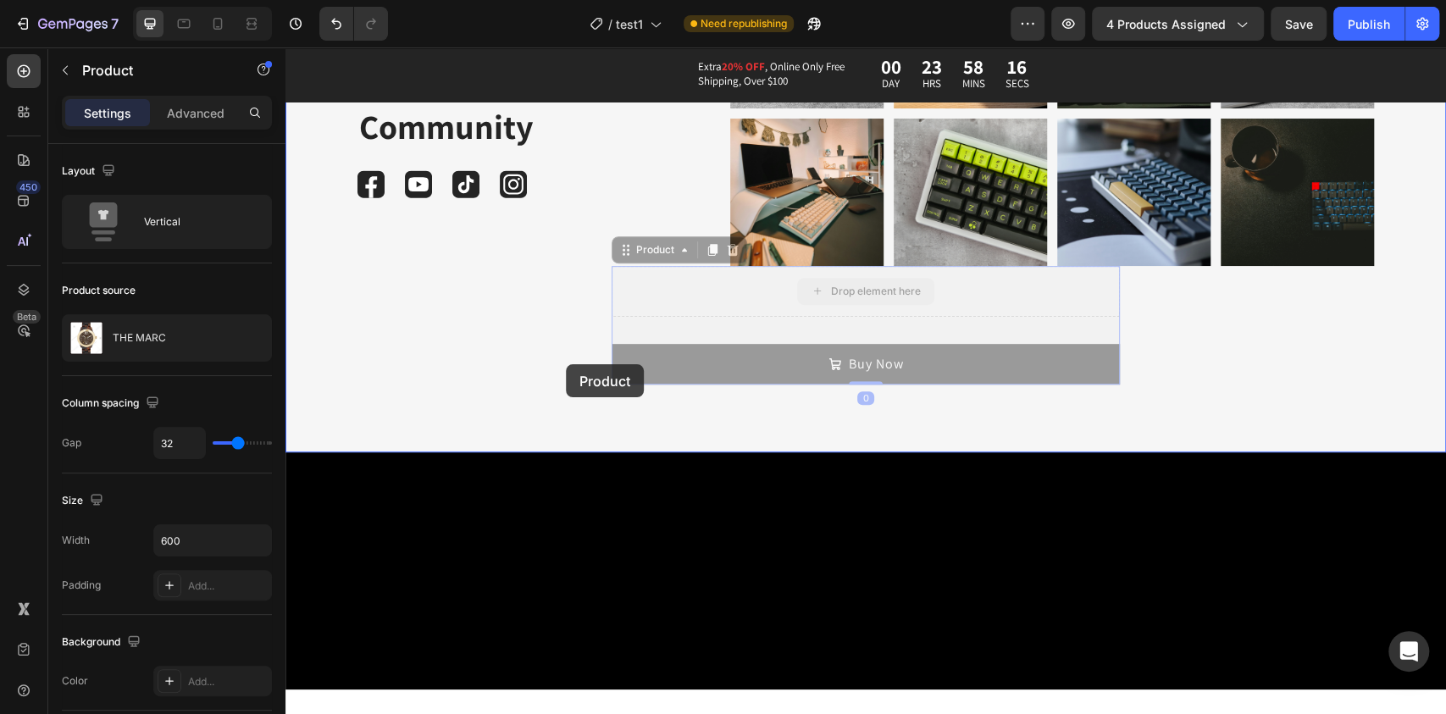
drag, startPoint x: 643, startPoint y: 274, endPoint x: 566, endPoint y: 364, distance: 118.3
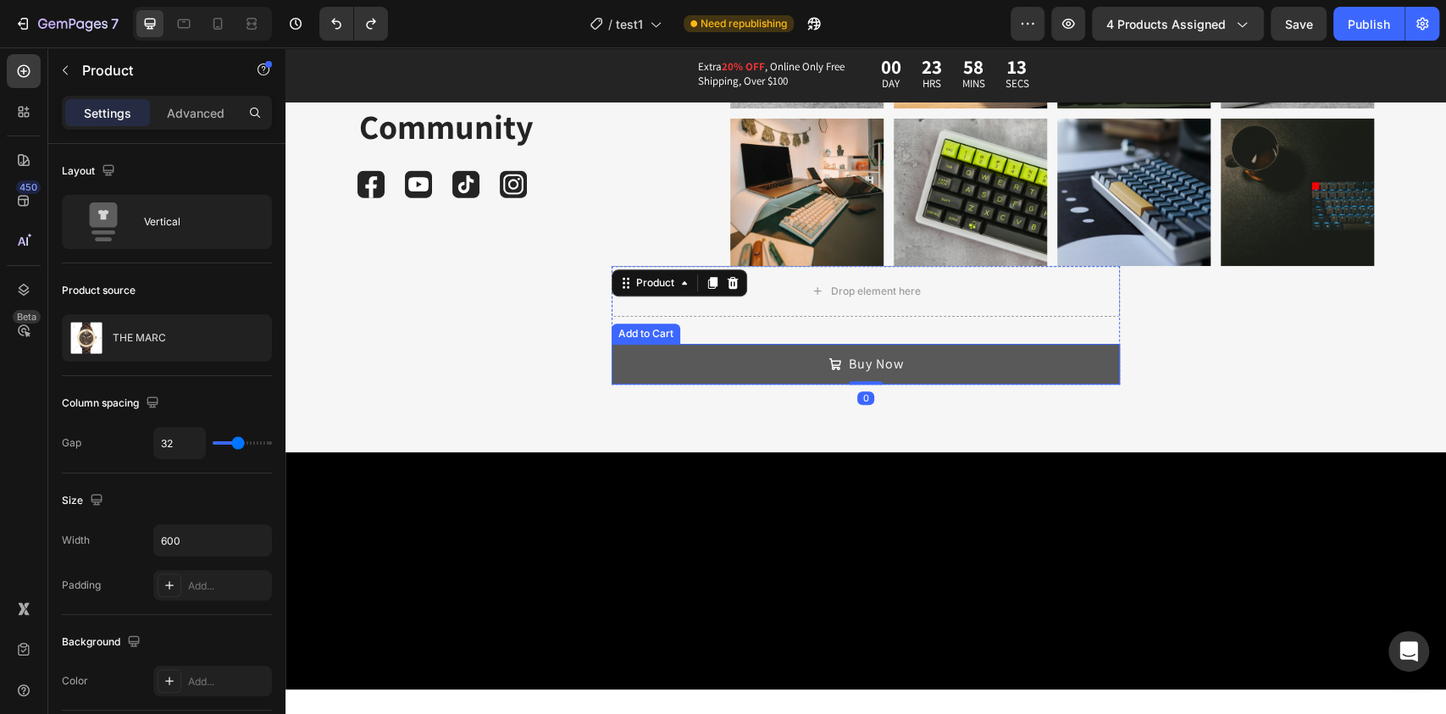
click at [664, 362] on button "Buy Now" at bounding box center [865, 364] width 508 height 41
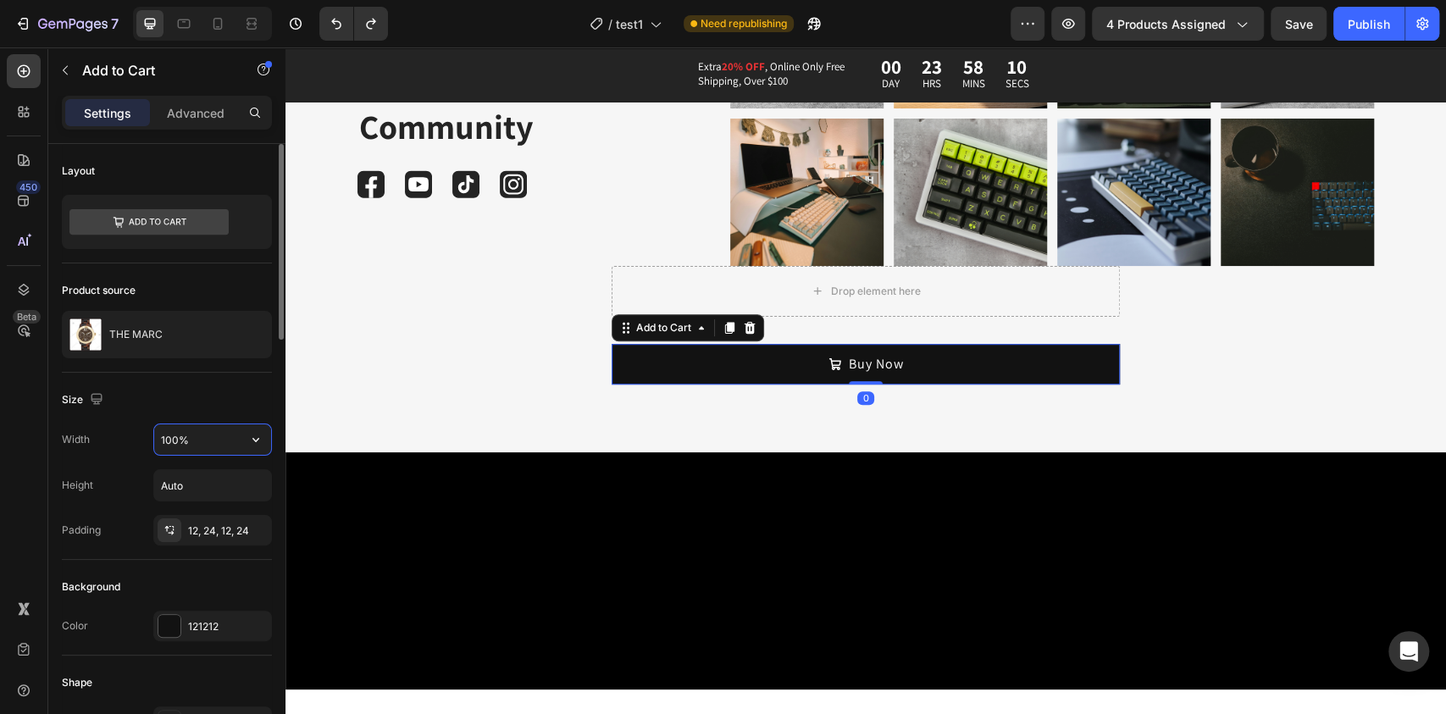
click at [209, 451] on input "100%" at bounding box center [212, 439] width 117 height 30
click at [248, 440] on icon "button" at bounding box center [255, 439] width 17 height 17
click at [202, 445] on input "100%" at bounding box center [212, 439] width 117 height 30
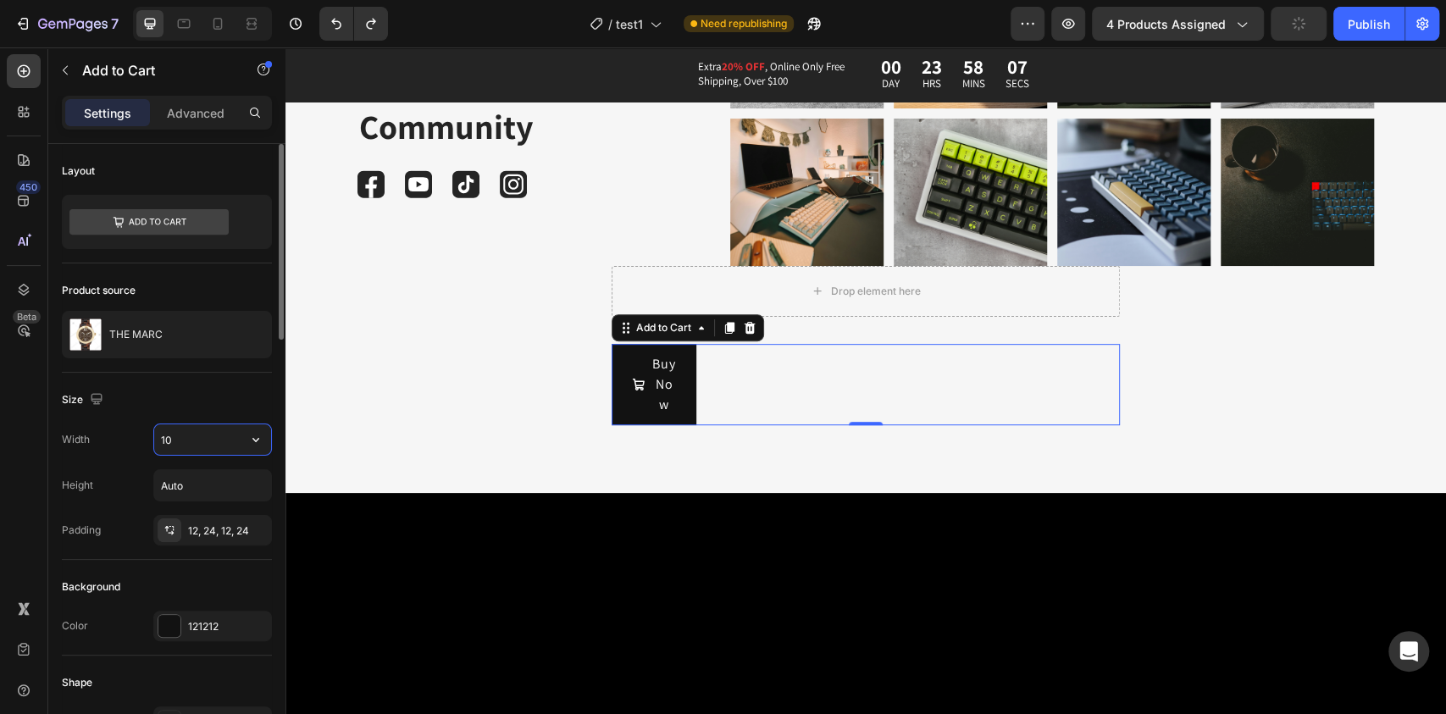
type input "1"
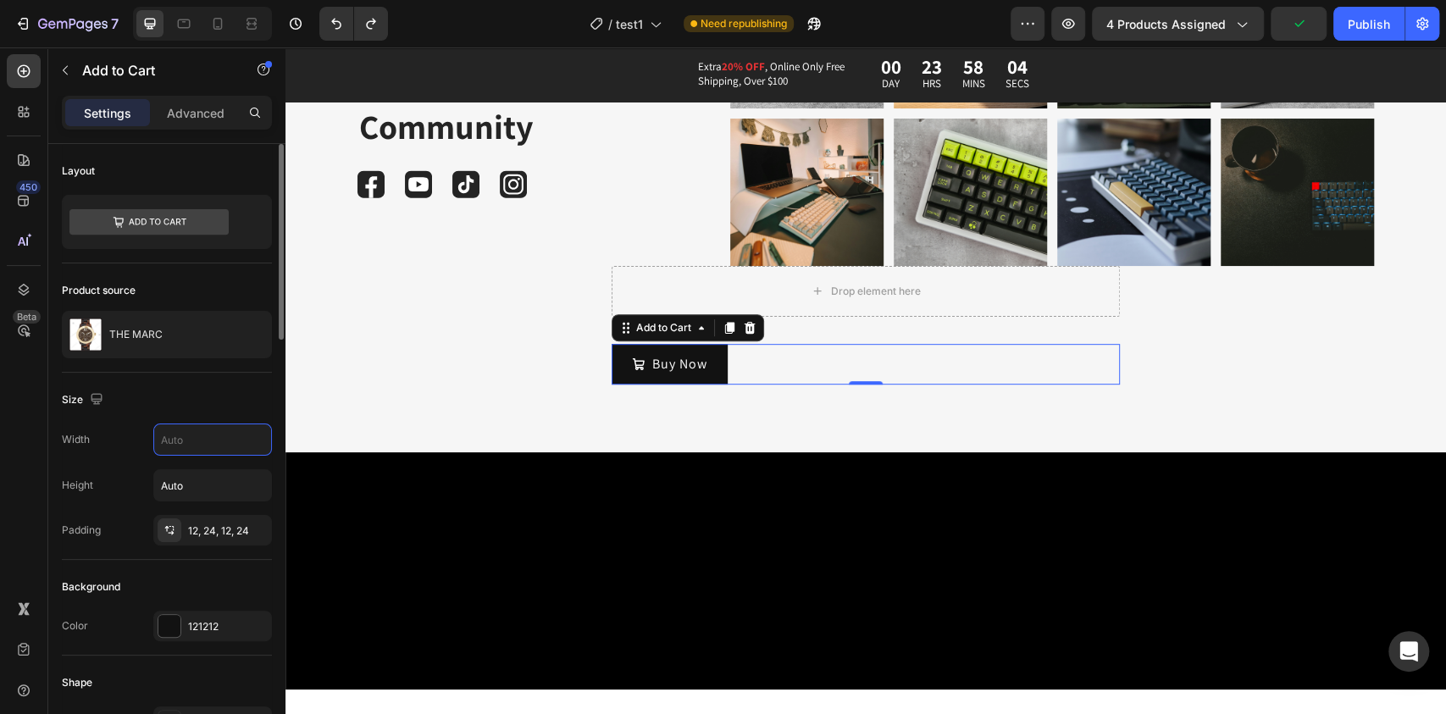
click at [190, 399] on div "Size" at bounding box center [167, 399] width 210 height 27
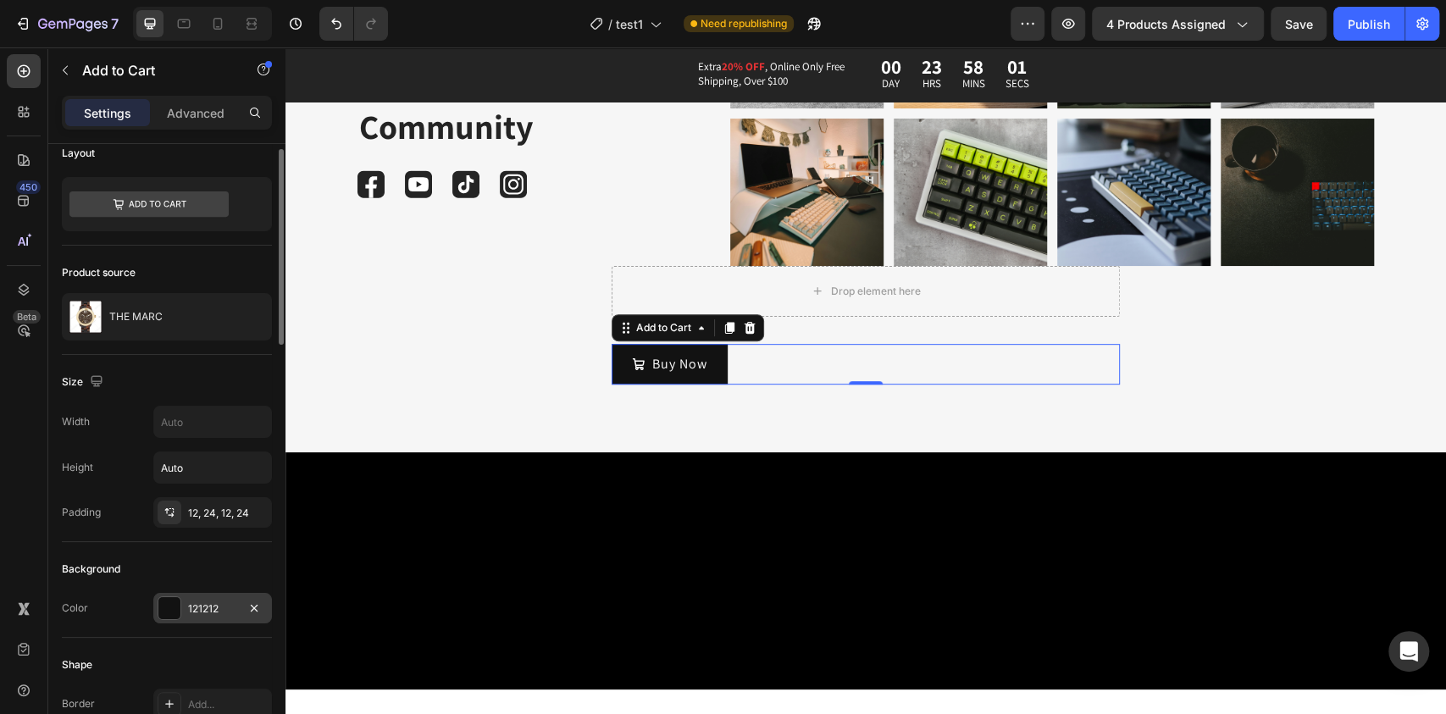
click at [204, 598] on div "121212" at bounding box center [212, 608] width 119 height 30
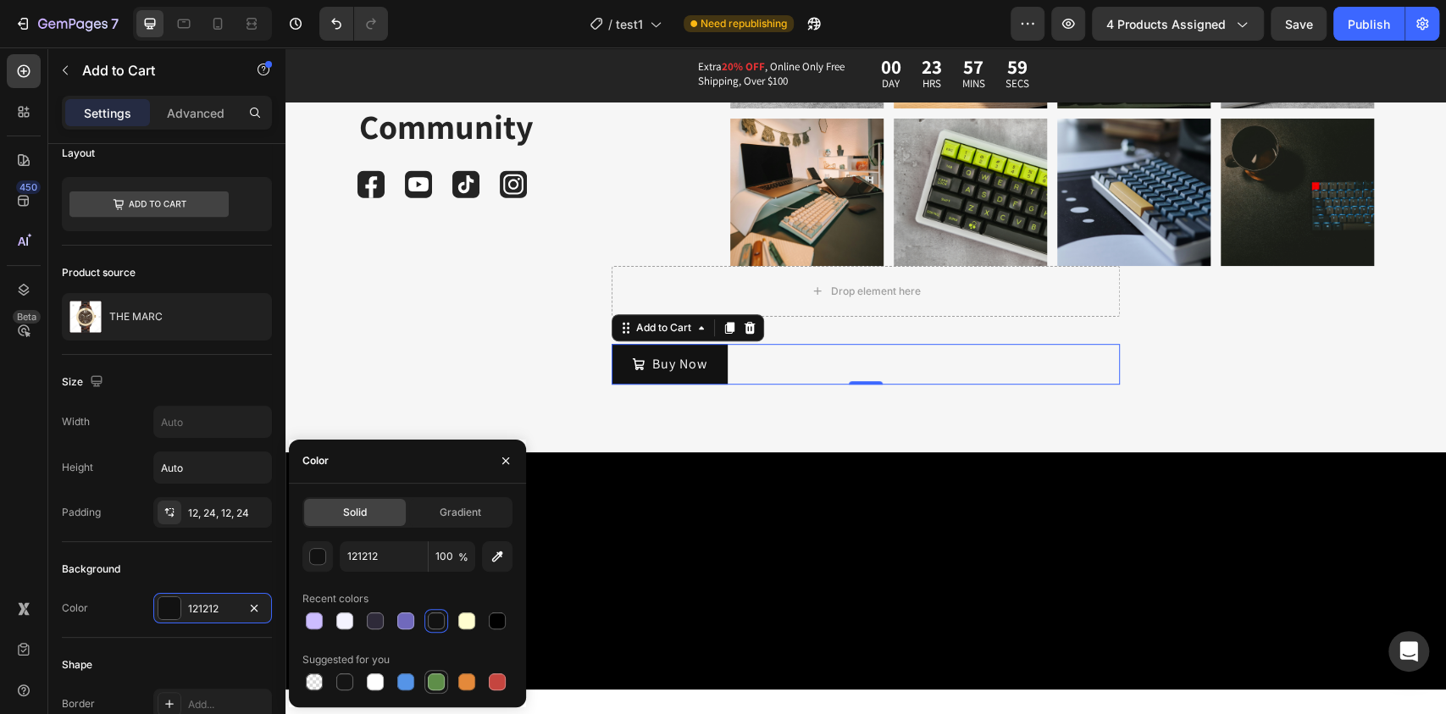
click at [441, 677] on div at bounding box center [436, 681] width 17 height 17
type input "5E8E49"
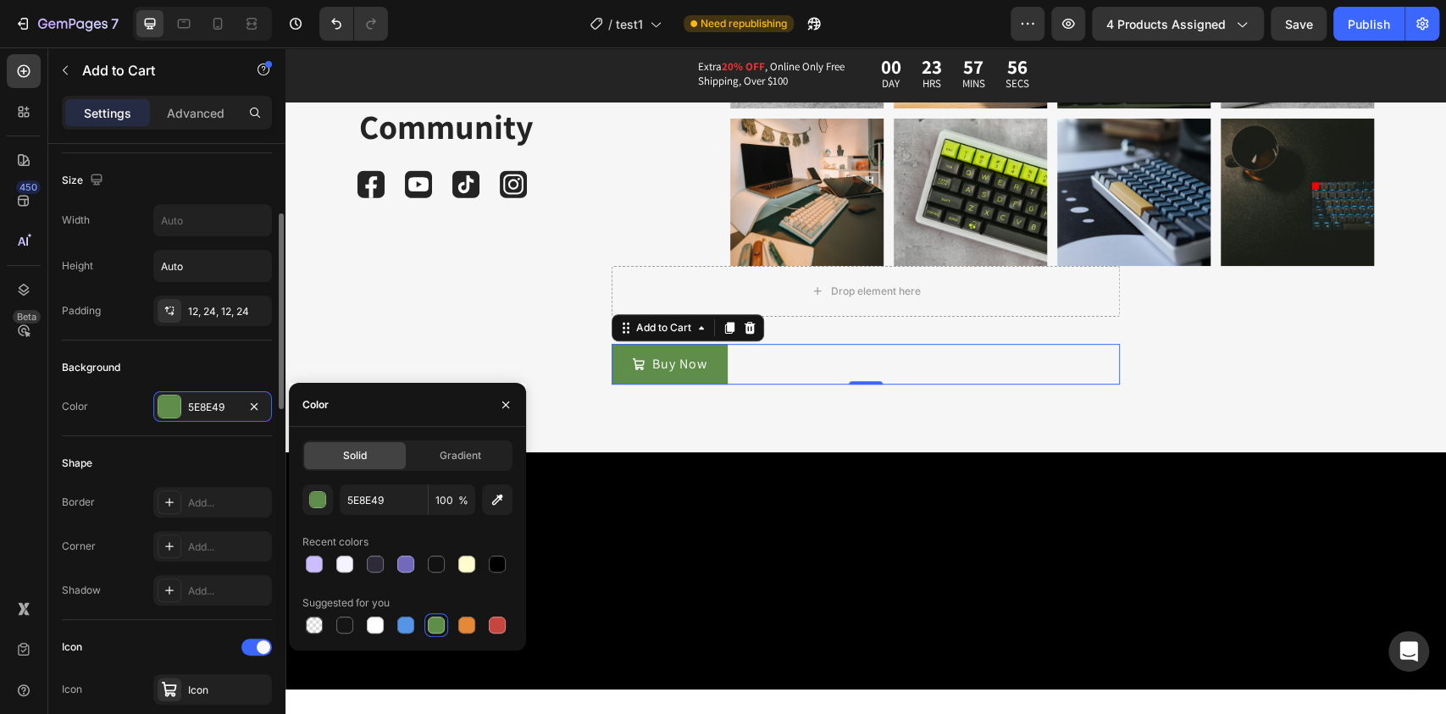
scroll to position [289, 0]
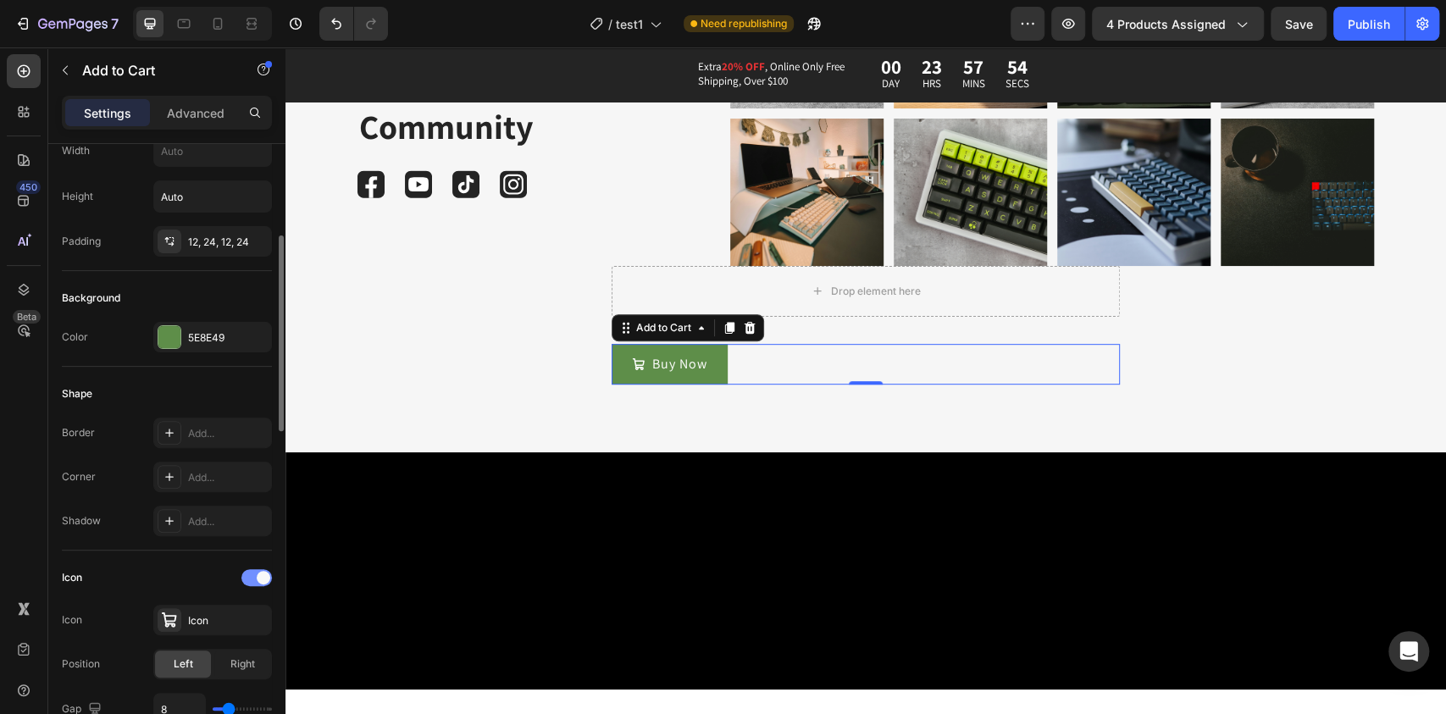
click at [263, 580] on span at bounding box center [264, 578] width 14 height 14
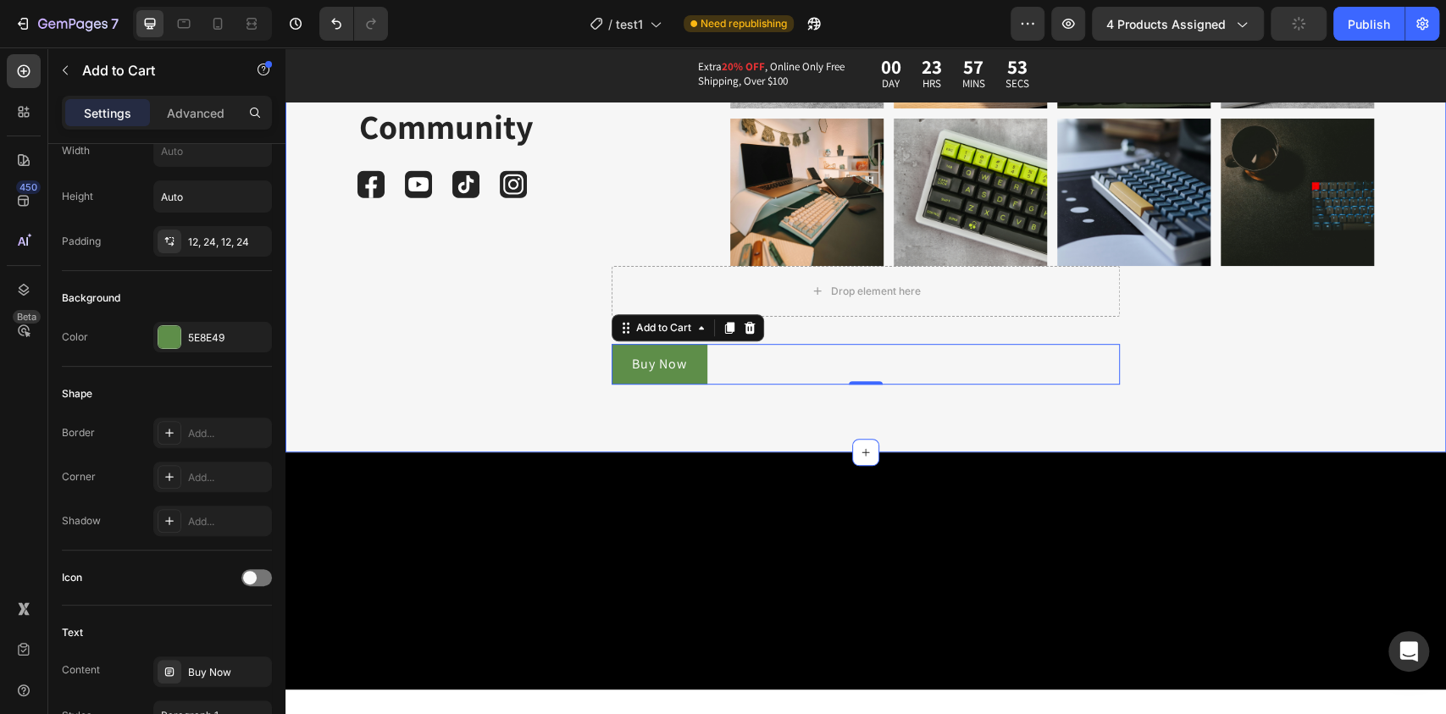
click at [397, 346] on div "@Gemsetup.24 Text Block Be Part of Our Community Heading Image Image Image Imag…" at bounding box center [865, 171] width 1126 height 423
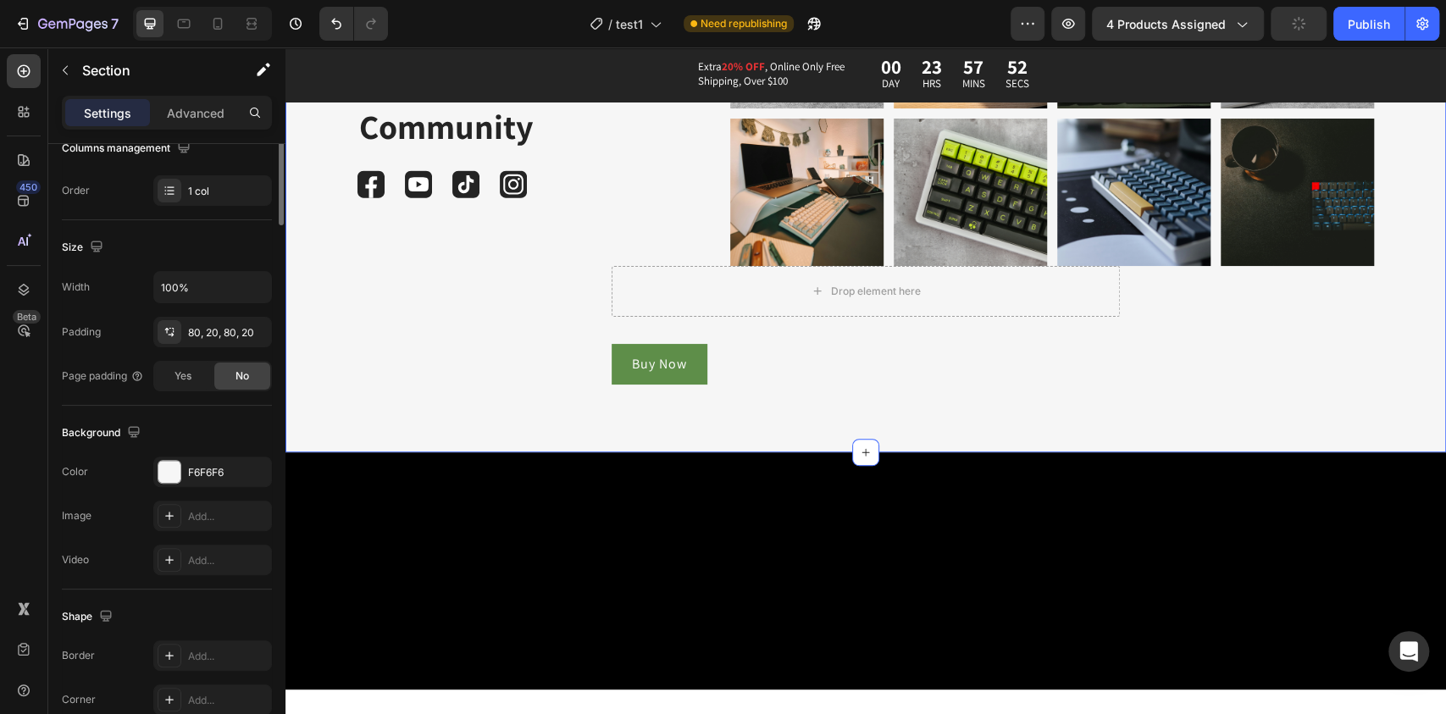
scroll to position [0, 0]
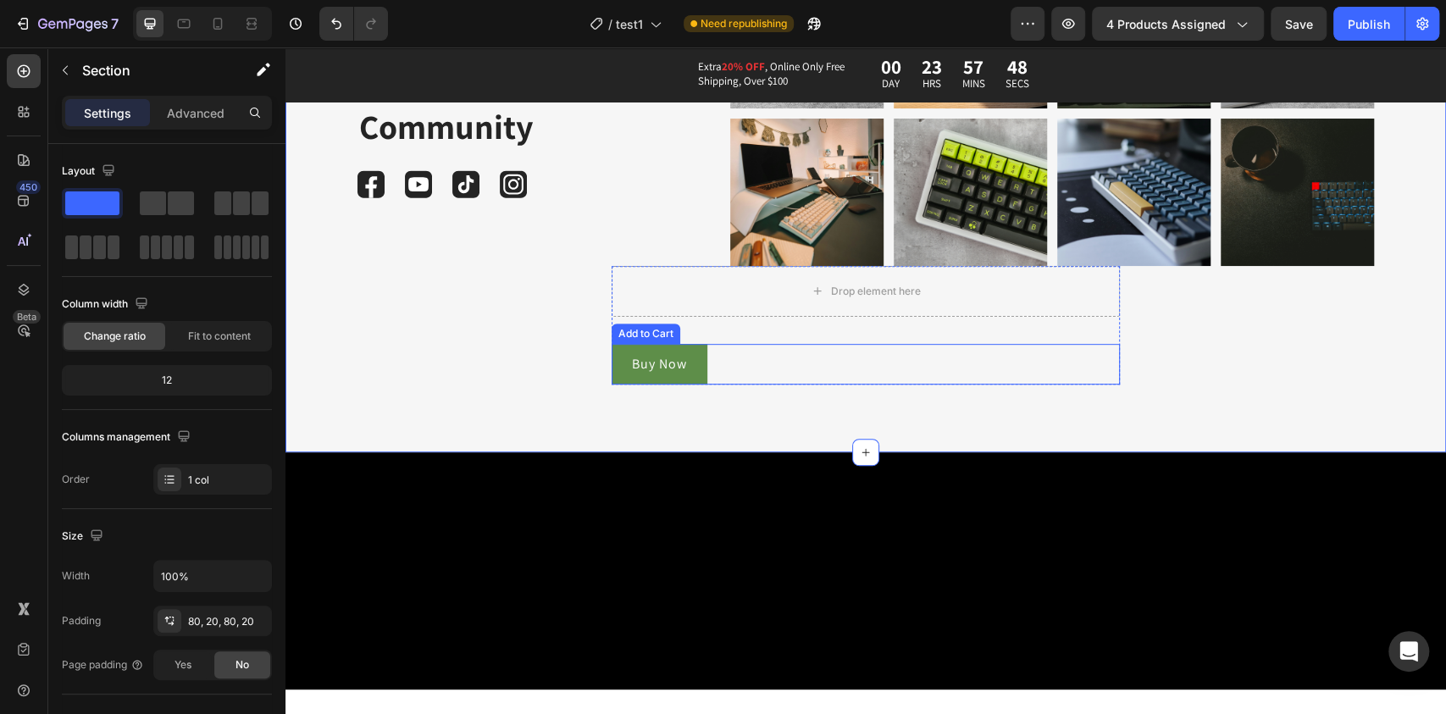
click at [741, 370] on div "Buy Now Add to Cart" at bounding box center [865, 364] width 508 height 41
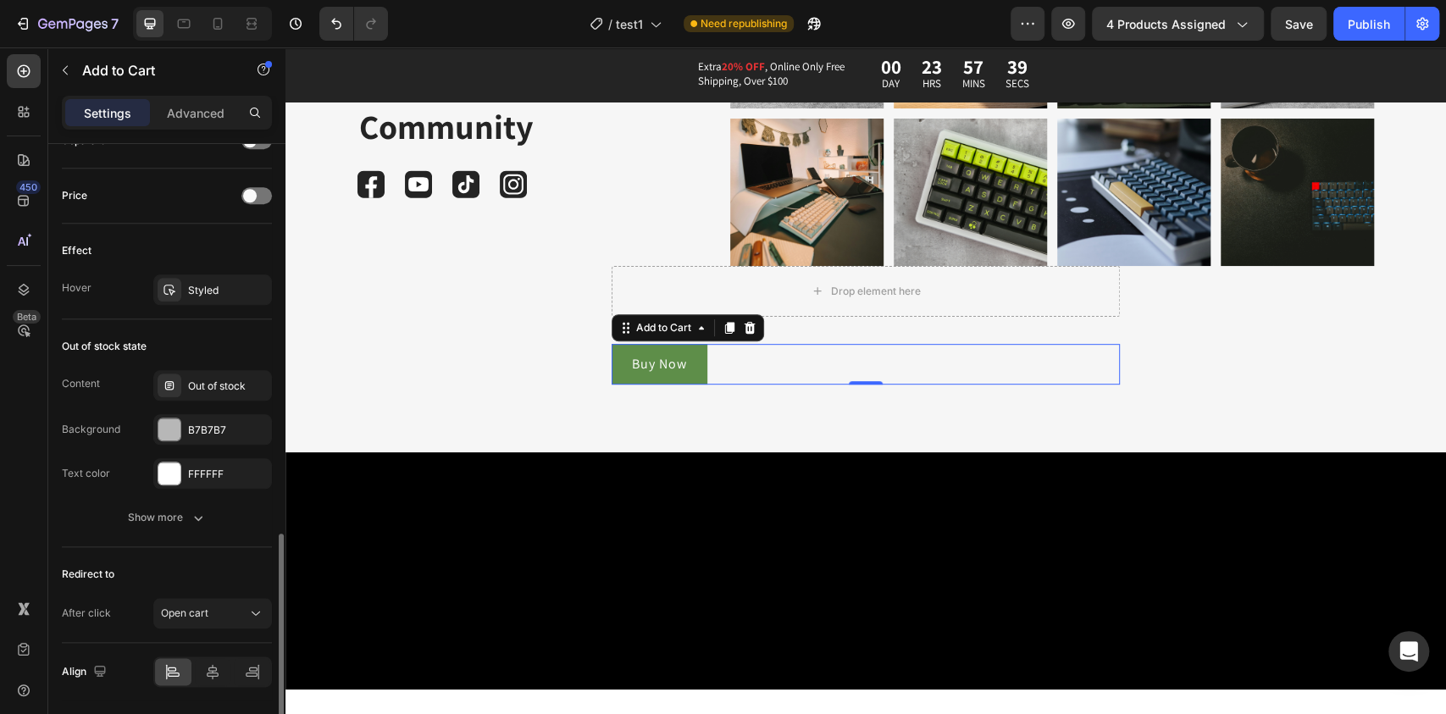
scroll to position [1179, 0]
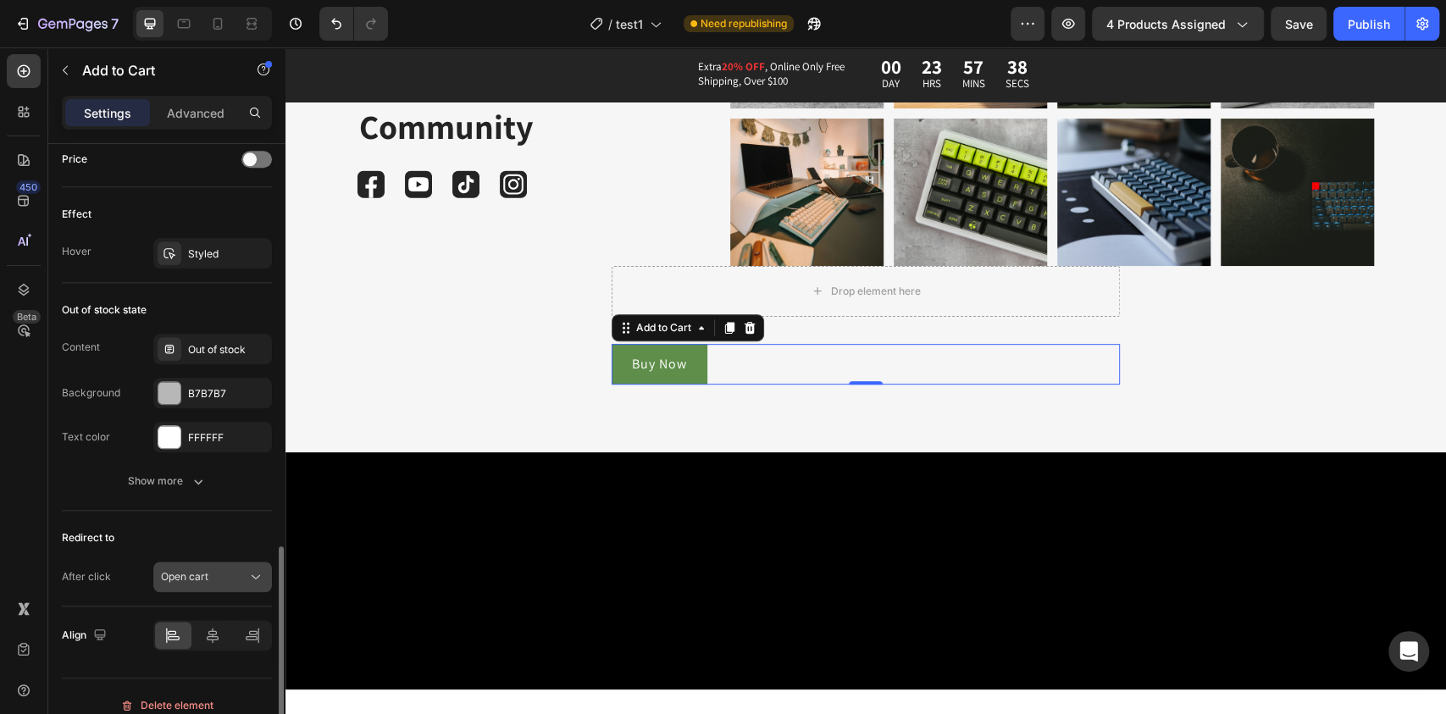
click at [207, 570] on span "Open cart" at bounding box center [184, 576] width 47 height 13
